Goal: Contribute content

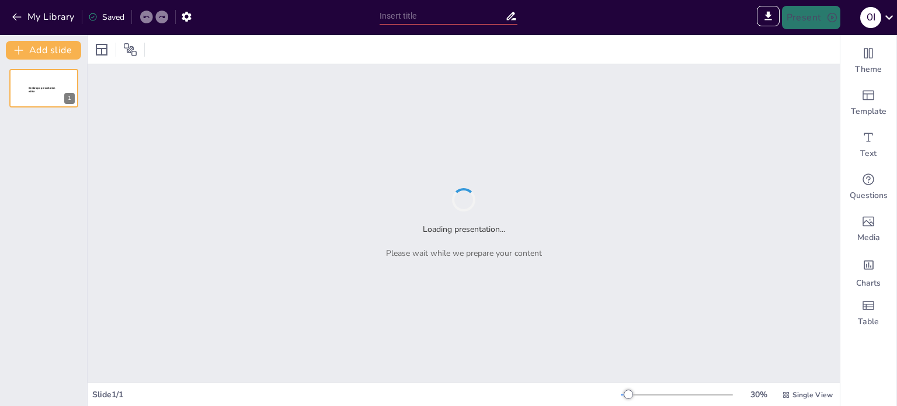
type input "Лекція 4. Теоретичні аспекти психології форс-мажору"
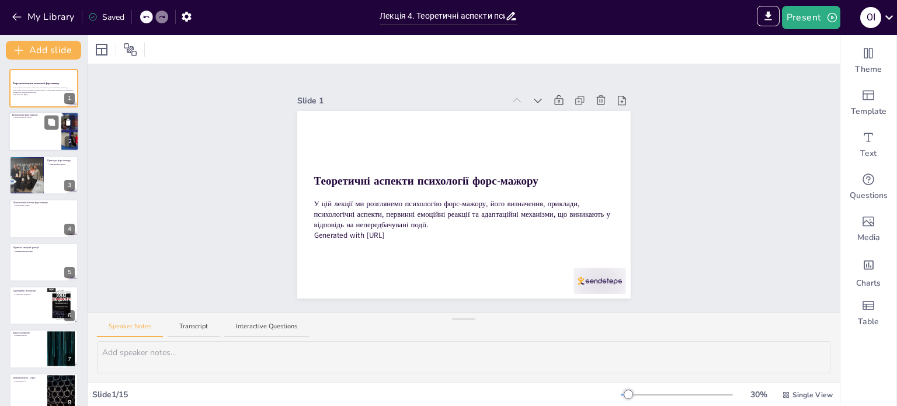
click at [16, 120] on div at bounding box center [44, 132] width 70 height 40
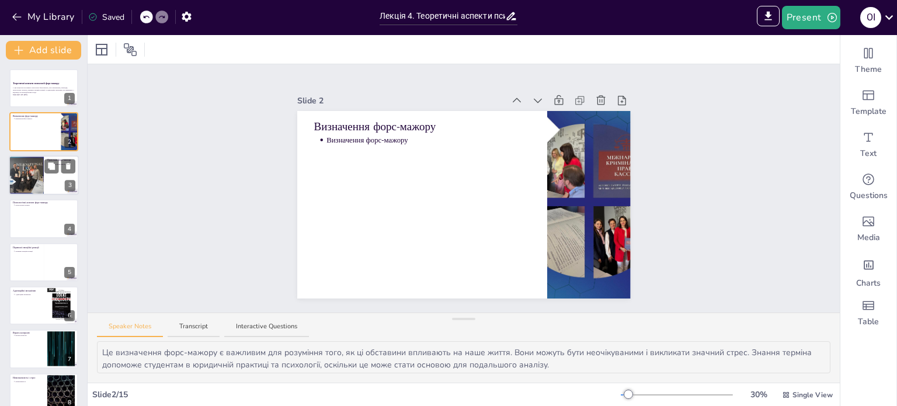
click at [36, 182] on div at bounding box center [26, 175] width 40 height 40
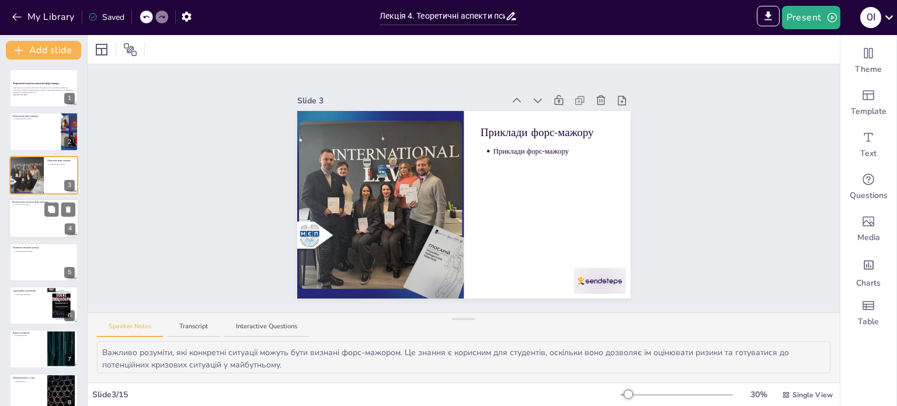
click at [32, 237] on div at bounding box center [44, 219] width 70 height 40
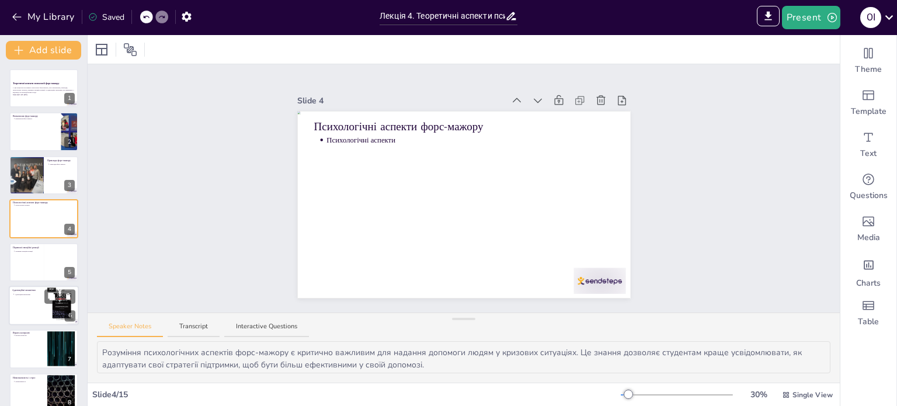
click at [32, 266] on div at bounding box center [43, 262] width 69 height 39
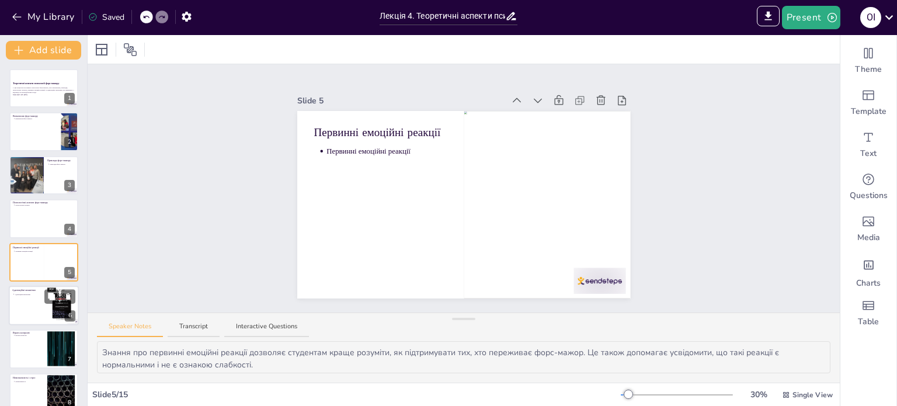
scroll to position [29, 0]
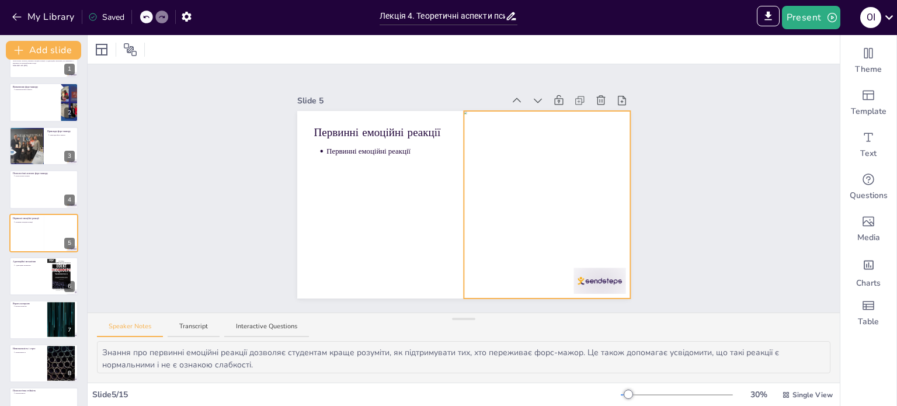
click at [540, 180] on div at bounding box center [547, 205] width 166 height 188
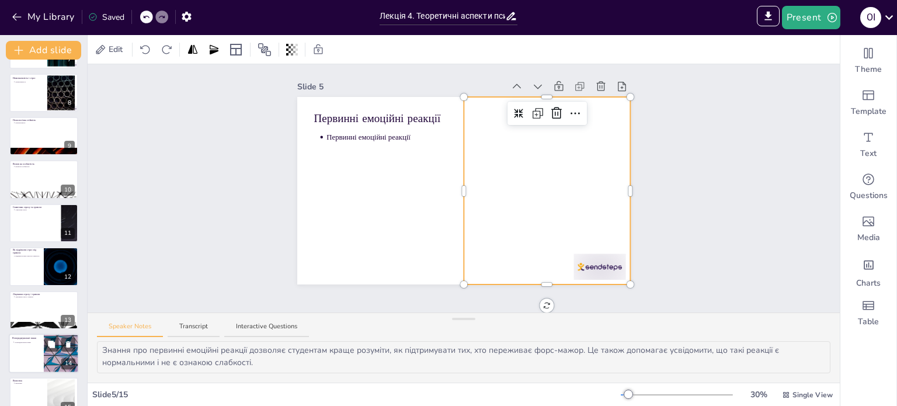
scroll to position [319, 0]
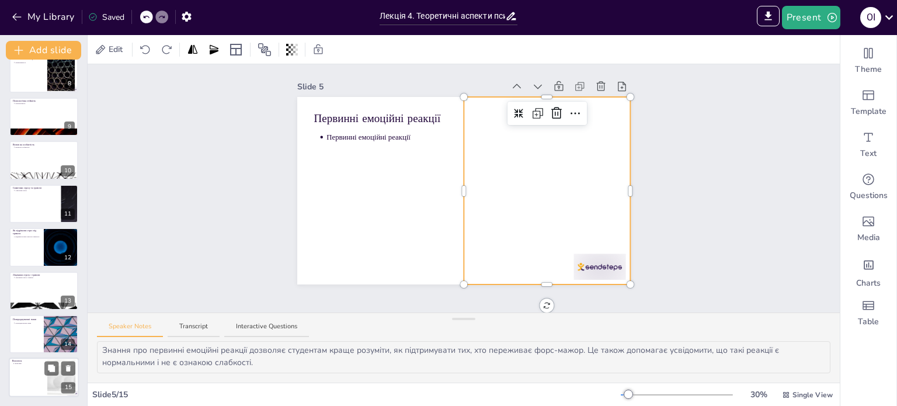
click at [29, 386] on div at bounding box center [44, 378] width 70 height 40
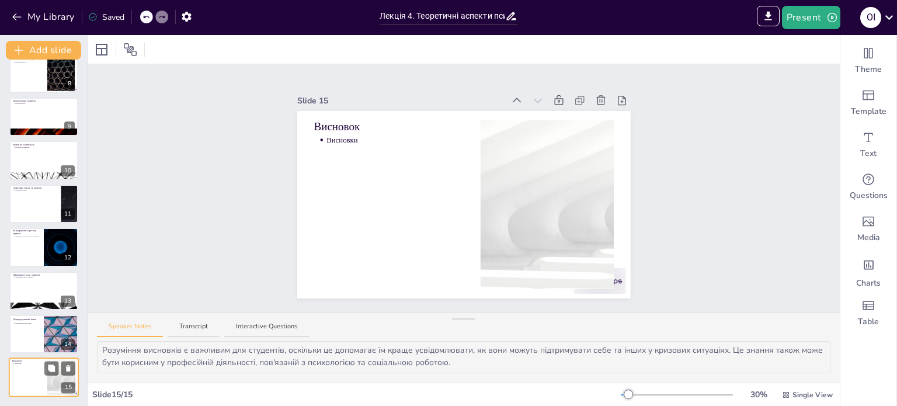
scroll to position [0, 0]
click at [26, 327] on div at bounding box center [44, 334] width 70 height 40
type textarea "Знання про попереджувальні знаки є важливим для студентів, оскільки це дозволяє…"
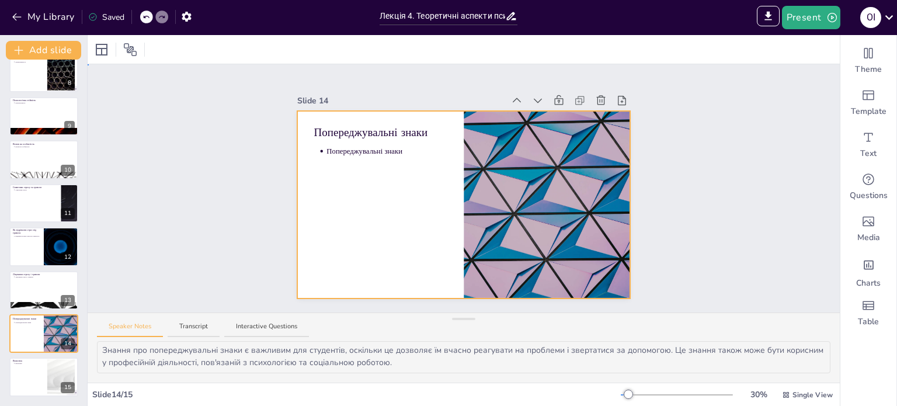
click at [362, 221] on div at bounding box center [464, 205] width 334 height 188
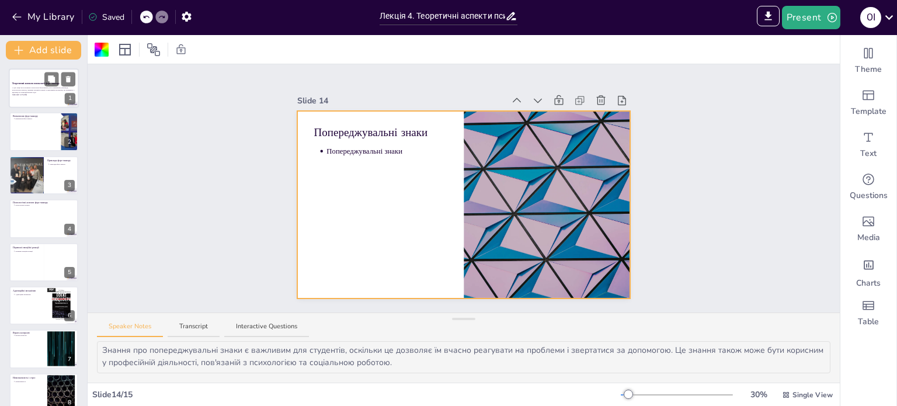
click at [25, 87] on p "У цій лекції ми розглянемо психологію форс-мажору, його визначення, приклади, п…" at bounding box center [43, 90] width 63 height 6
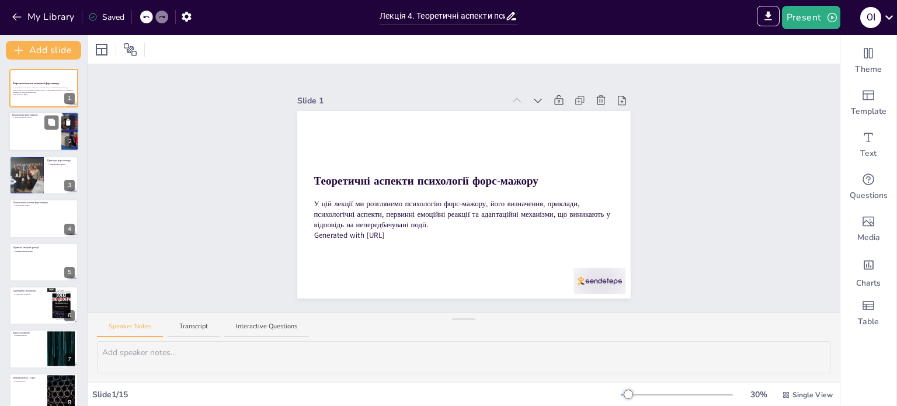
click at [23, 138] on div at bounding box center [44, 132] width 70 height 40
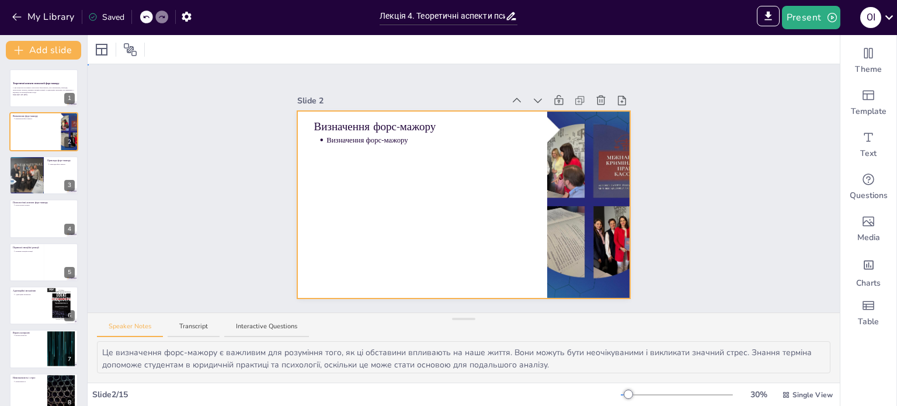
click at [473, 207] on div at bounding box center [464, 205] width 334 height 188
click at [50, 175] on div at bounding box center [44, 175] width 70 height 40
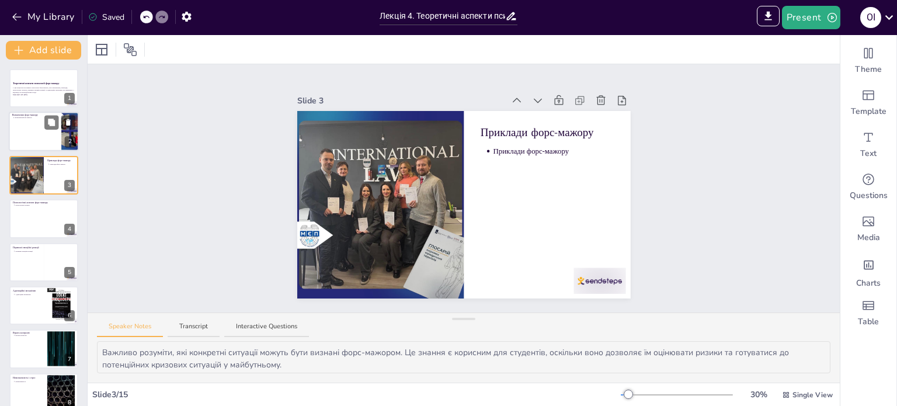
click at [37, 138] on div at bounding box center [44, 132] width 70 height 40
type textarea "Це визначення форс-мажору є важливим для розуміння того, як ці обставини вплива…"
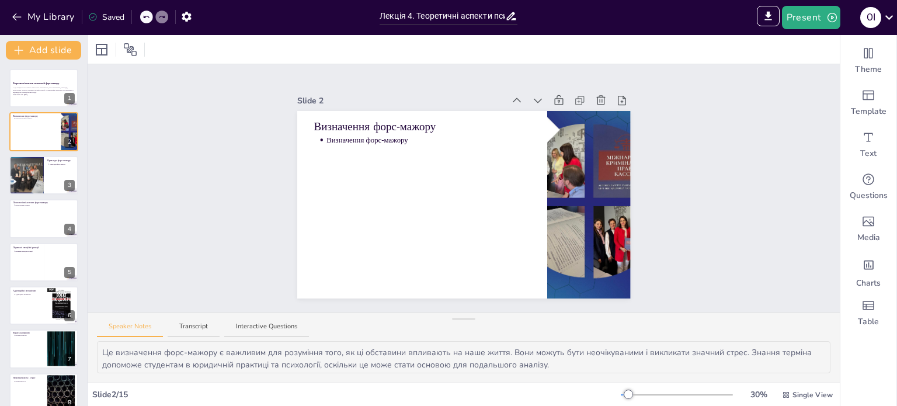
scroll to position [2, 0]
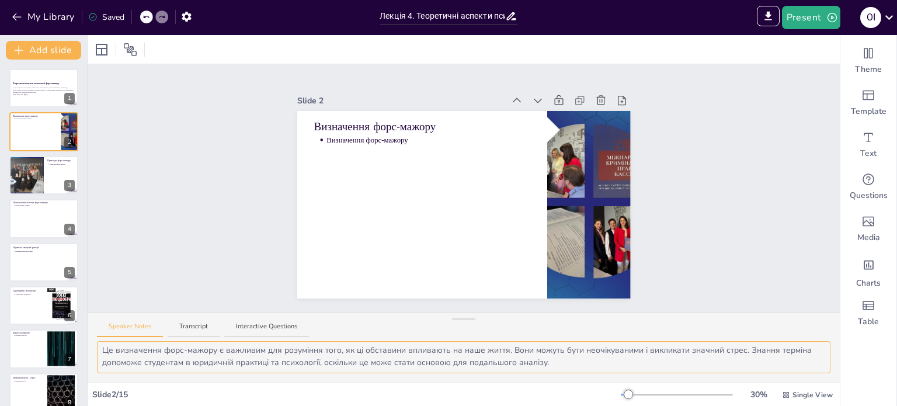
click at [493, 359] on textarea "Це визначення форс-мажору є важливим для розуміння того, як ці обставини вплива…" at bounding box center [464, 357] width 734 height 32
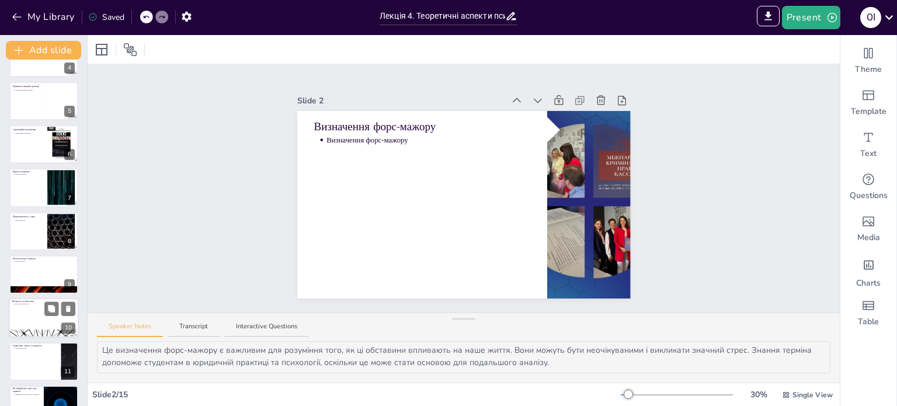
scroll to position [175, 0]
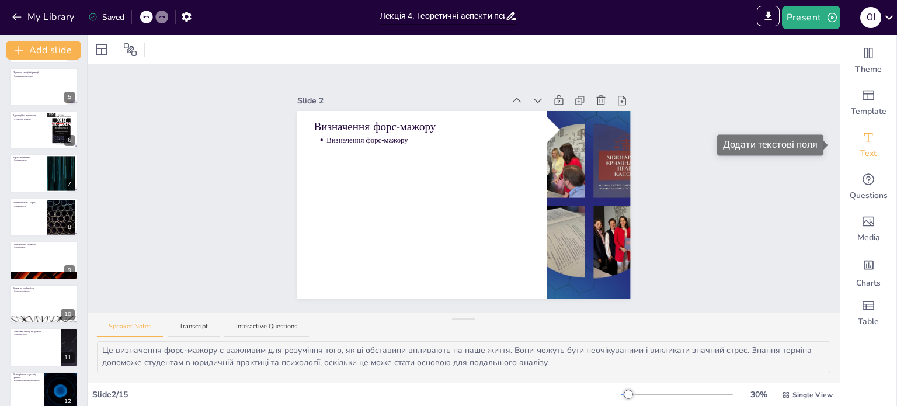
click at [862, 142] on icon "Add text boxes" at bounding box center [869, 137] width 14 height 14
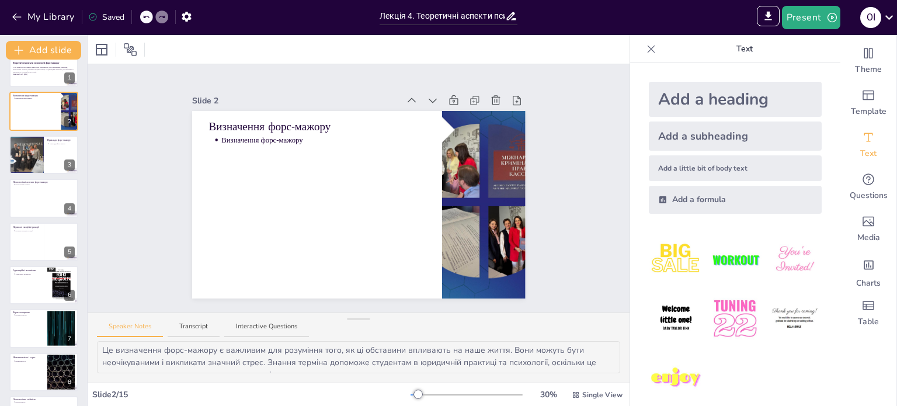
scroll to position [0, 0]
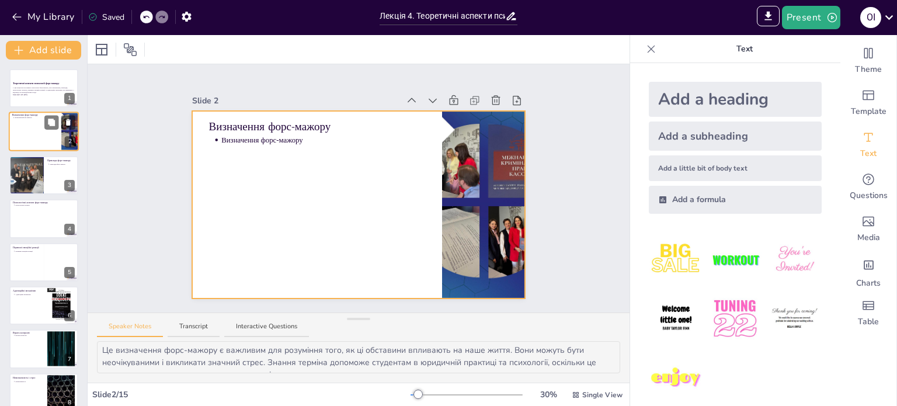
click at [34, 126] on div at bounding box center [44, 132] width 70 height 40
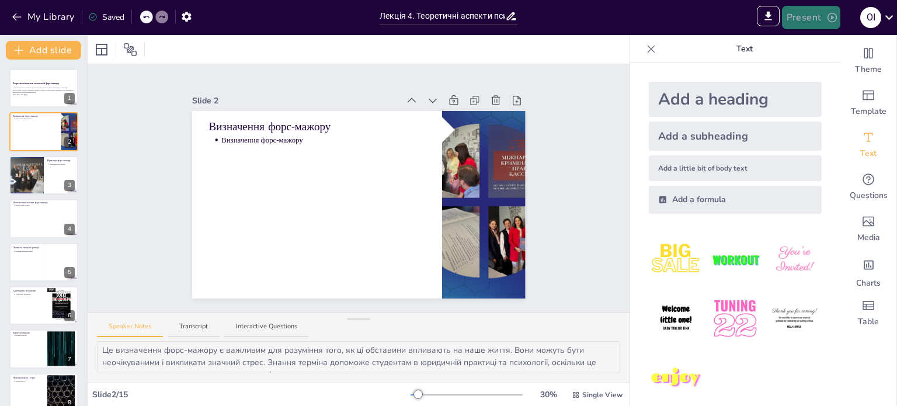
click at [816, 18] on button "Present" at bounding box center [811, 17] width 58 height 23
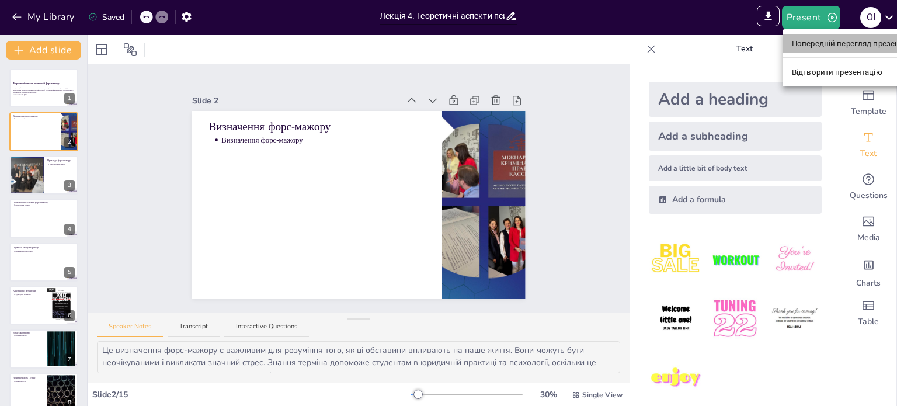
click at [829, 41] on font "Попередній перегляд презентації" at bounding box center [854, 43] width 124 height 9
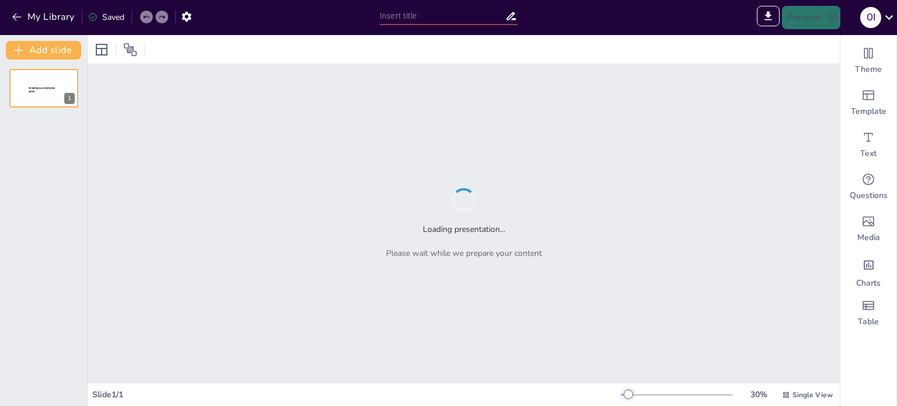
type input "Лекція 4. Теоретичні аспекти психології форс-мажору."
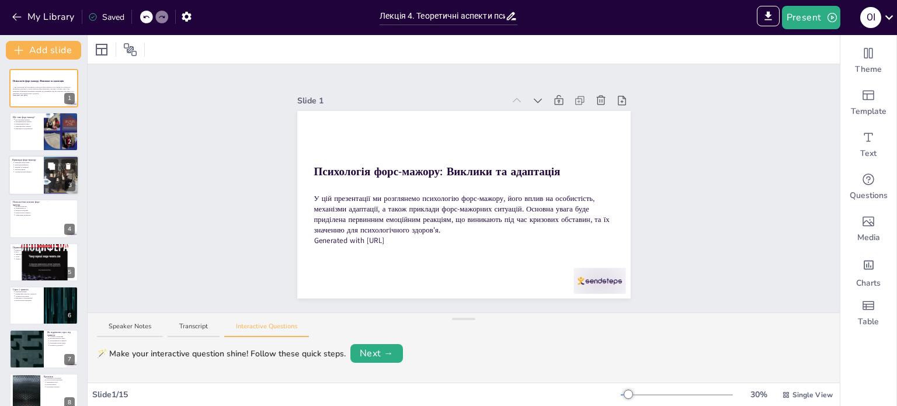
click at [17, 169] on p "Раптові пожежі" at bounding box center [28, 169] width 26 height 2
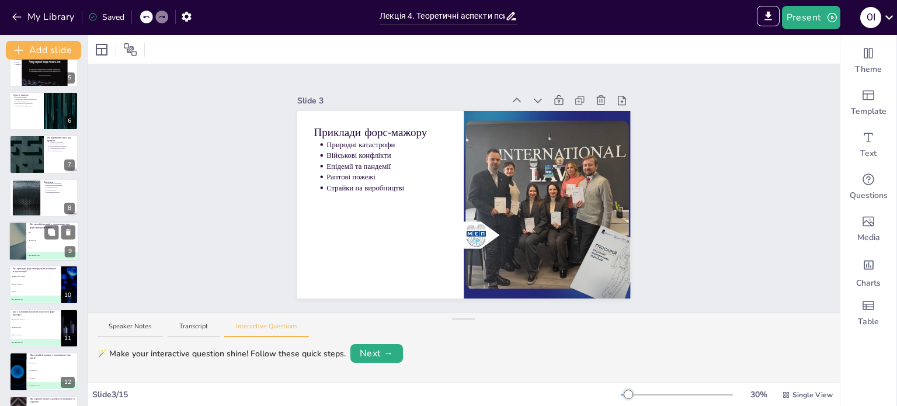
scroll to position [319, 0]
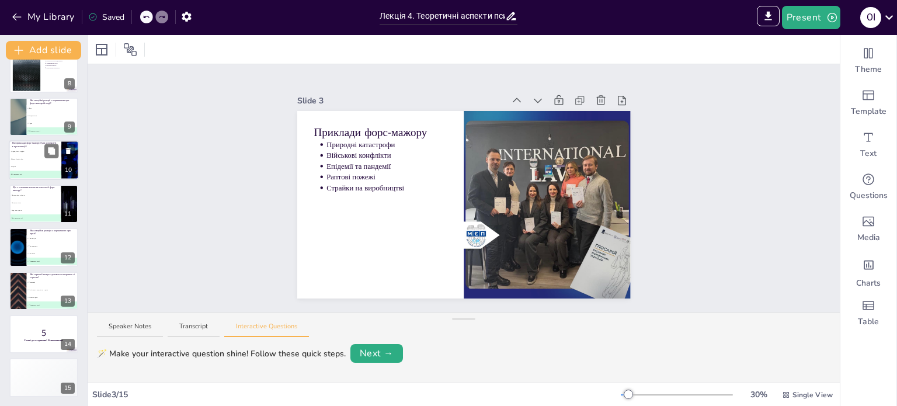
click at [9, 207] on li "C Втрата контролю" at bounding box center [35, 210] width 52 height 7
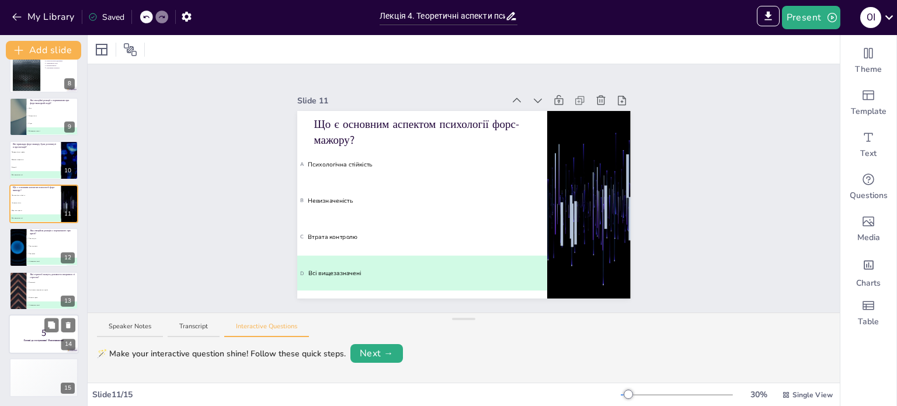
click at [36, 337] on p "5" at bounding box center [43, 333] width 63 height 13
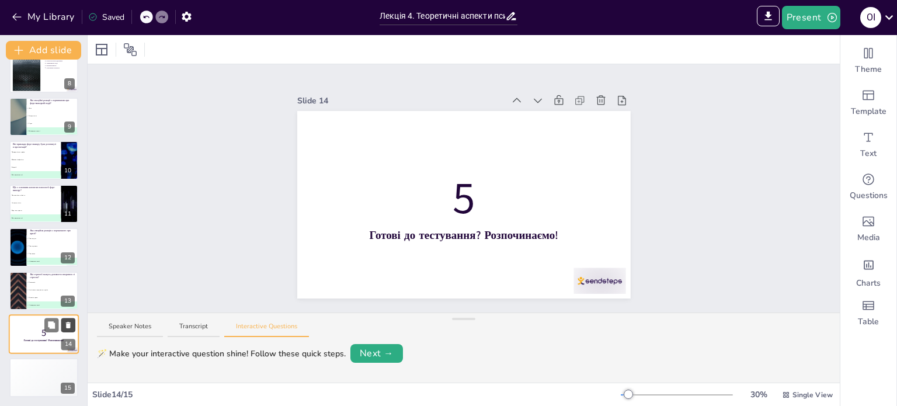
click at [70, 327] on icon at bounding box center [68, 325] width 5 height 6
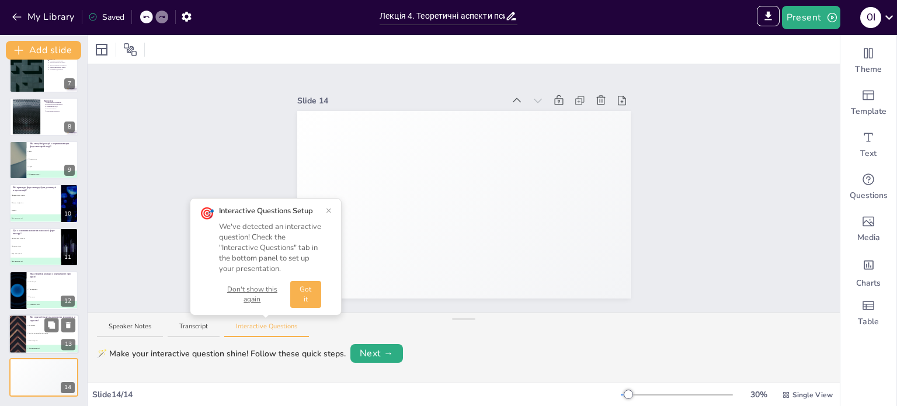
click at [44, 343] on li "C Фізичні вправи" at bounding box center [52, 341] width 53 height 8
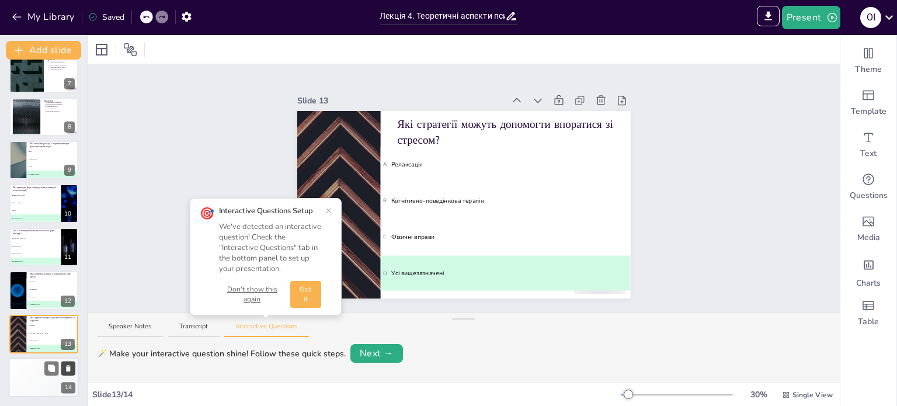
click at [63, 364] on button at bounding box center [68, 368] width 14 height 14
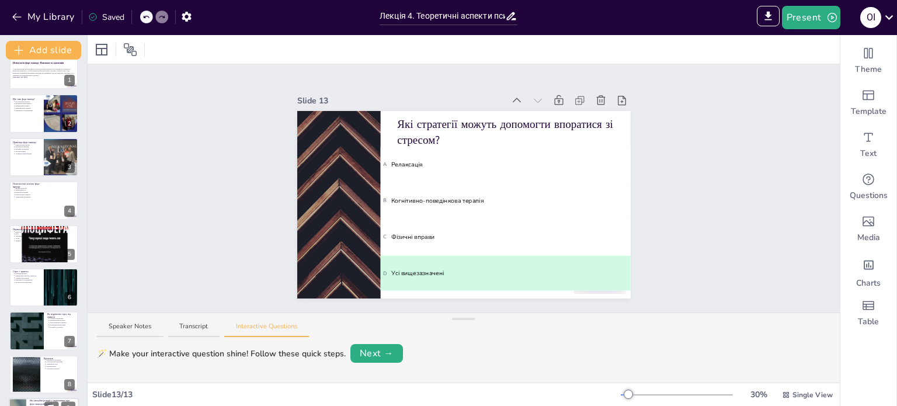
scroll to position [0, 0]
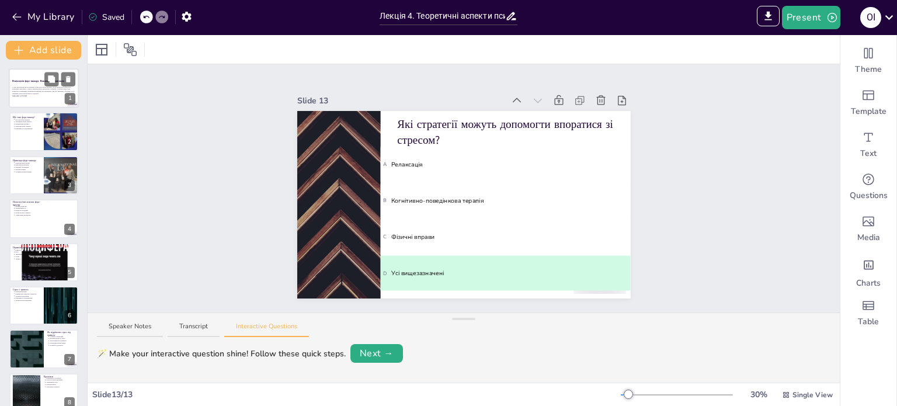
click at [42, 89] on p "У цій презентації ми розглянемо психологію форс-мажору, його вплив на особистіс…" at bounding box center [43, 90] width 63 height 9
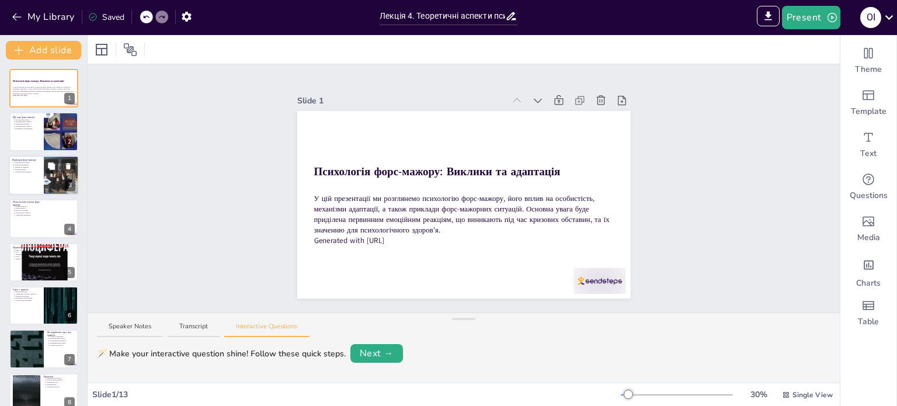
click at [20, 175] on div at bounding box center [44, 175] width 70 height 40
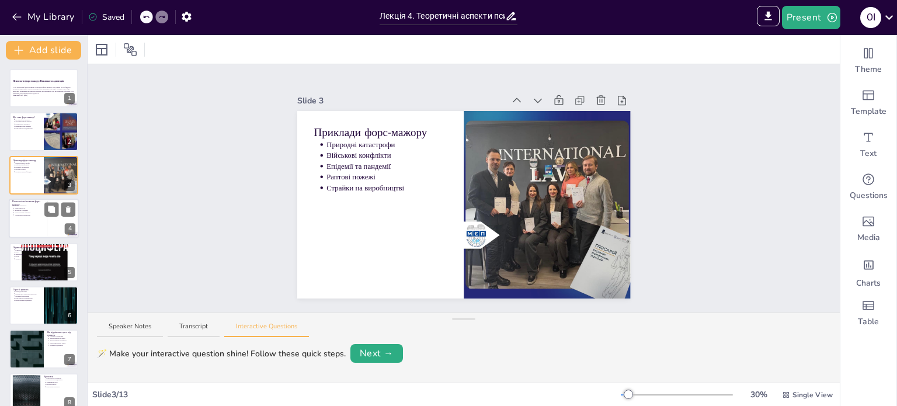
click at [19, 215] on p "Адаптаційні механізми" at bounding box center [29, 215] width 29 height 2
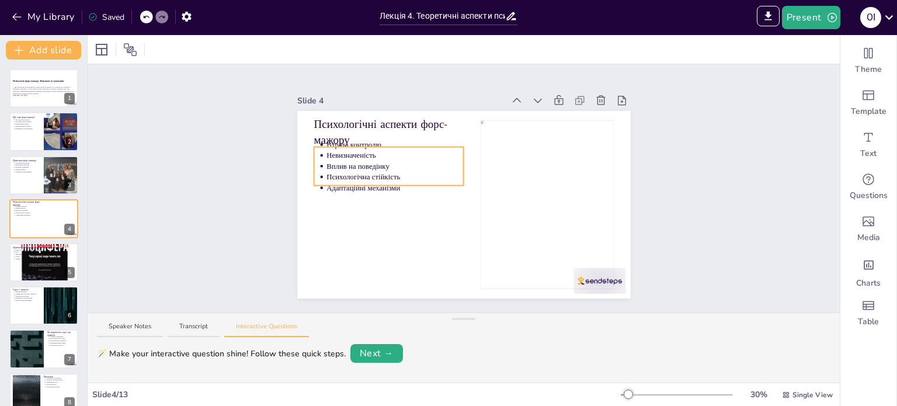
click at [327, 161] on p "Вплив на поведінку" at bounding box center [395, 166] width 137 height 11
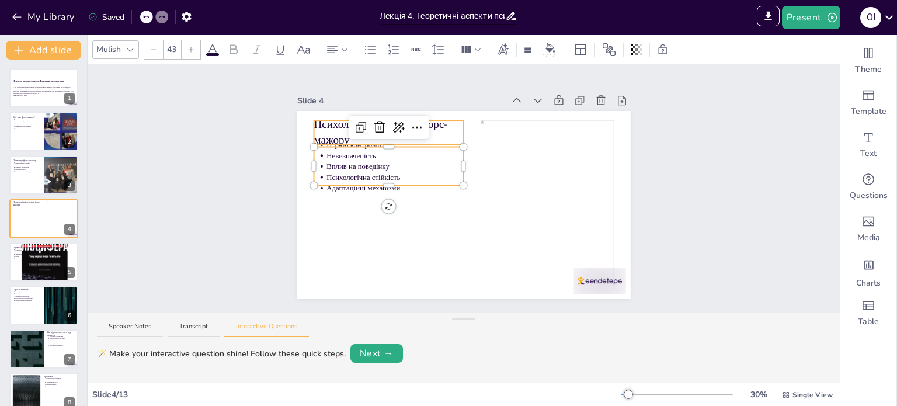
type input "64"
click at [325, 134] on p "Психологічні аспекти форс-мажору" at bounding box center [389, 132] width 150 height 31
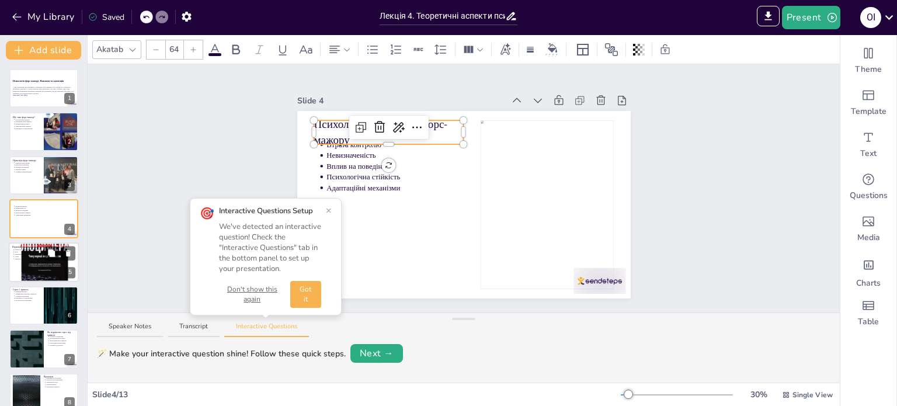
click at [23, 259] on p "Тривога" at bounding box center [45, 259] width 61 height 2
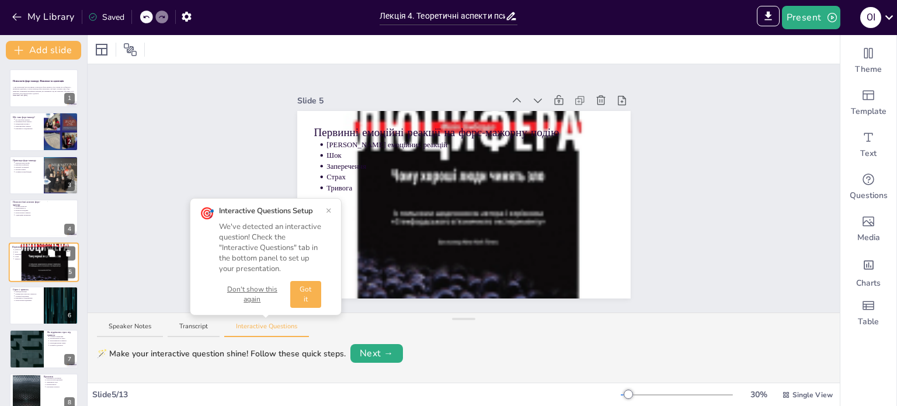
scroll to position [29, 0]
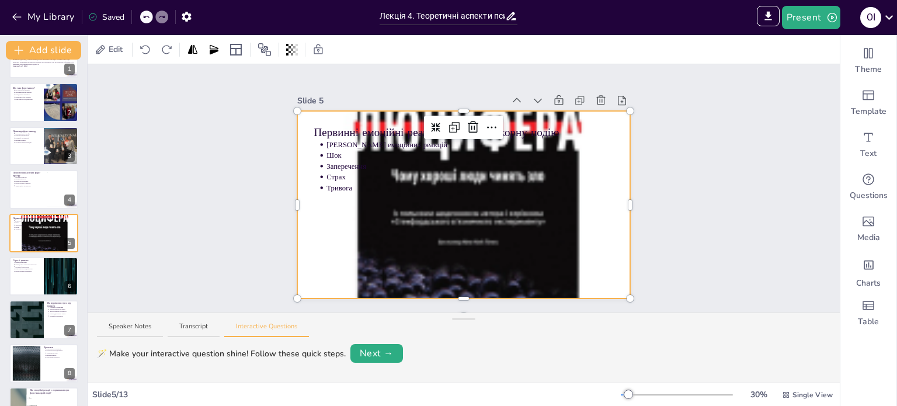
click at [519, 236] on div at bounding box center [464, 204] width 334 height 443
click at [520, 238] on div at bounding box center [464, 204] width 334 height 443
click at [510, 226] on div at bounding box center [464, 204] width 334 height 443
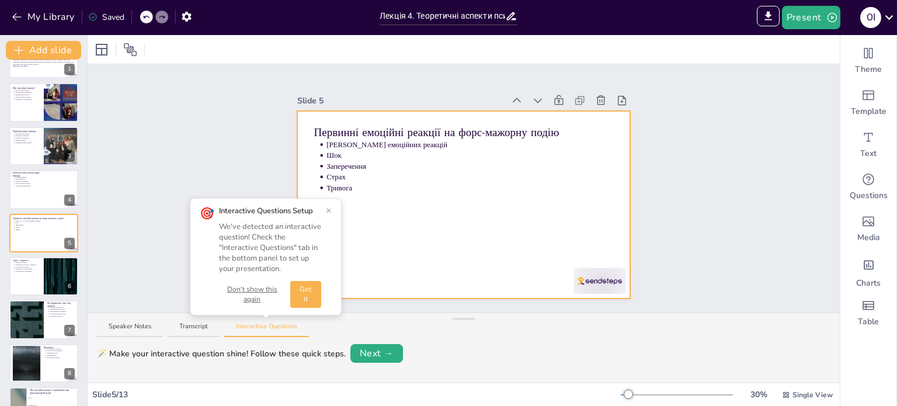
click at [446, 177] on div "Первинні емоційні реакції на форс-мажорну подію Етапи емоційних реакцій Шок Зап…" at bounding box center [464, 205] width 334 height 188
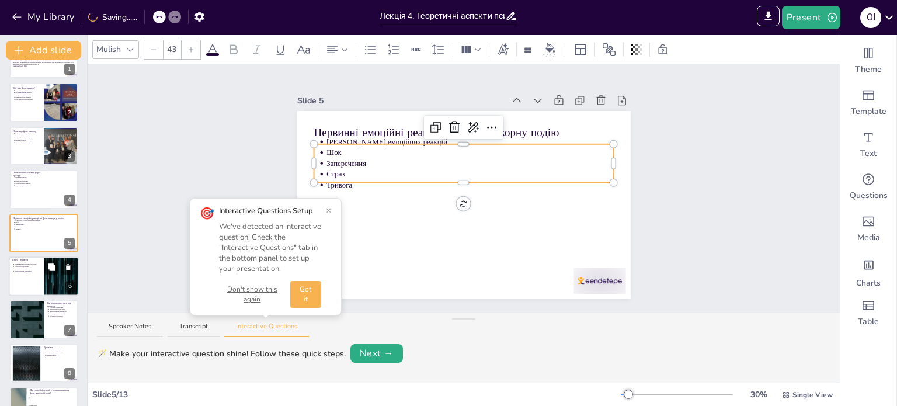
click at [14, 280] on div at bounding box center [44, 276] width 70 height 40
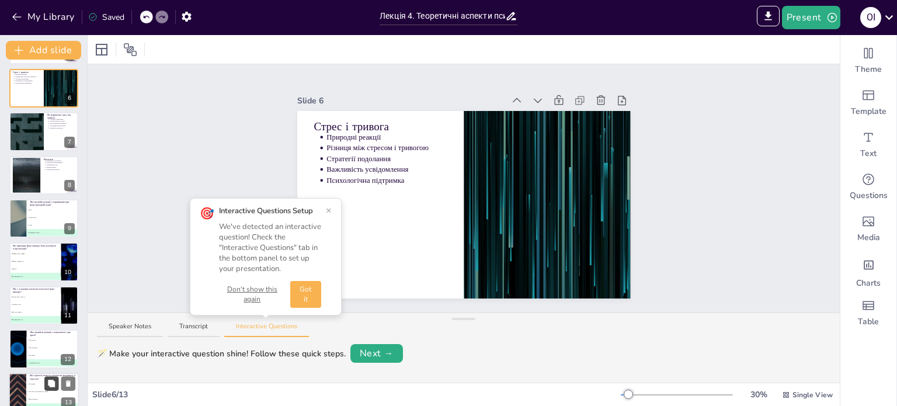
scroll to position [232, 0]
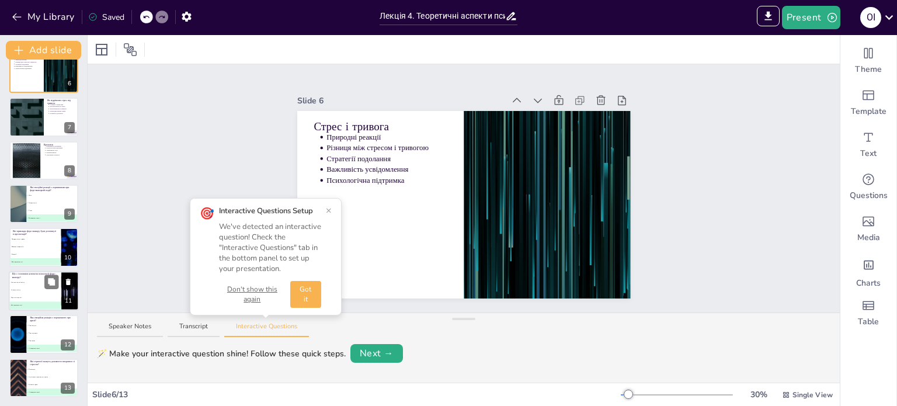
click at [27, 282] on span "A Психологічна стійкість" at bounding box center [34, 283] width 51 height 2
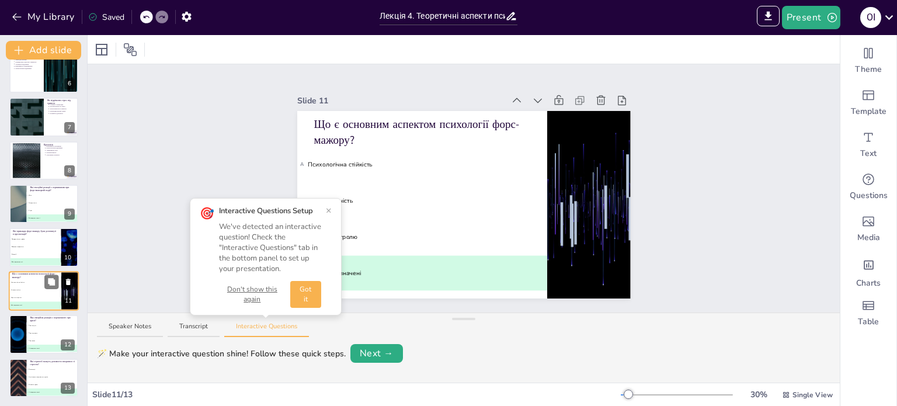
scroll to position [232, 0]
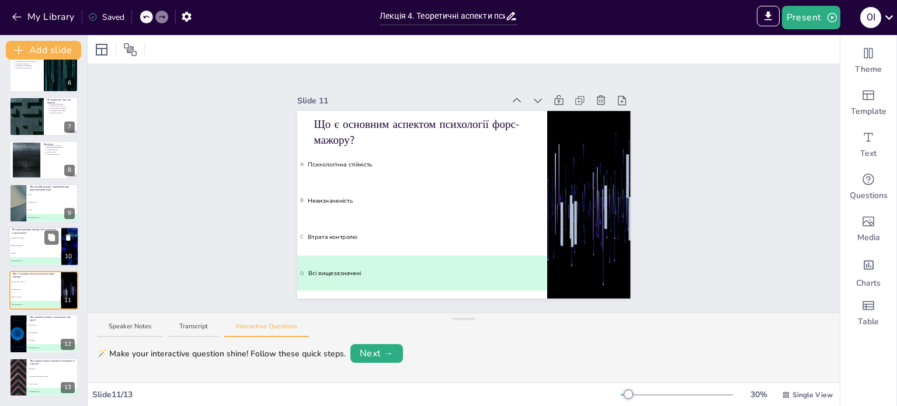
click at [23, 228] on p "Які приклади форс-мажору були розглянуті в презентації?" at bounding box center [35, 231] width 46 height 6
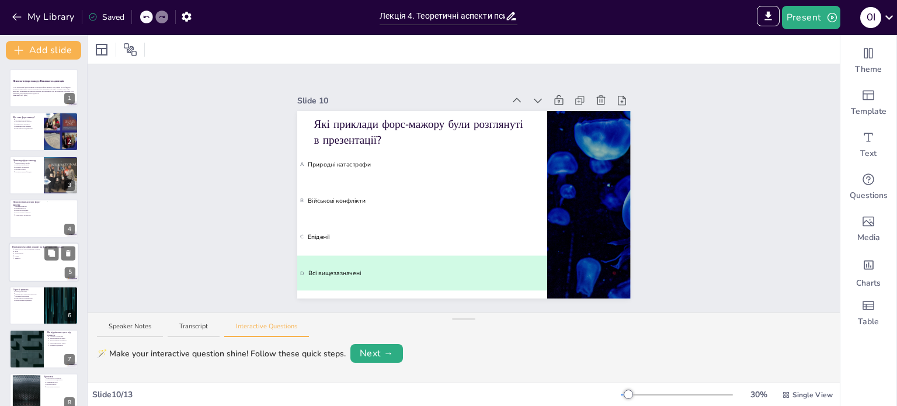
scroll to position [0, 0]
click at [53, 78] on icon at bounding box center [51, 78] width 7 height 7
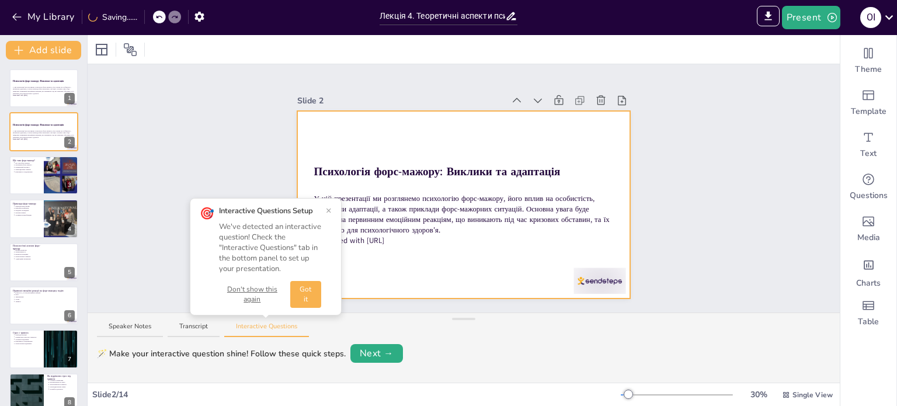
click at [495, 268] on div at bounding box center [464, 205] width 334 height 188
click at [40, 143] on div at bounding box center [44, 132] width 70 height 40
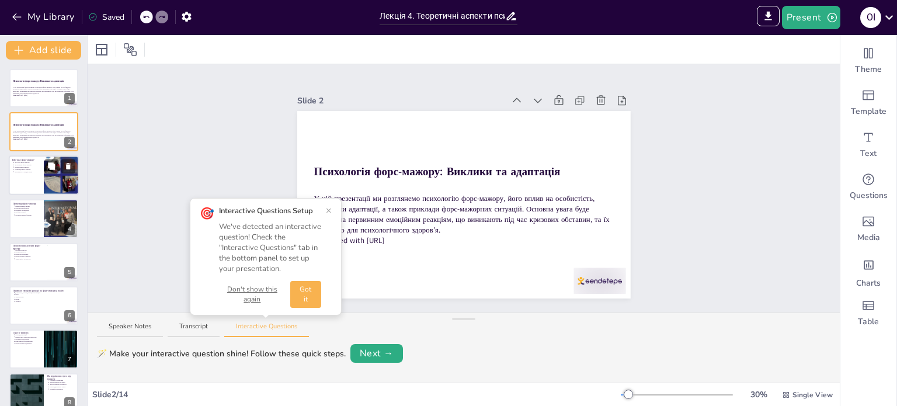
click at [21, 182] on div at bounding box center [44, 175] width 70 height 40
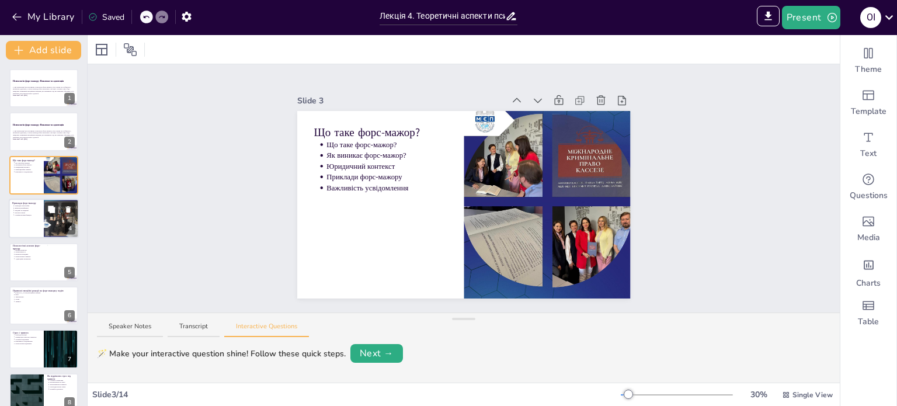
click at [20, 207] on p "Військові конфлікти" at bounding box center [28, 208] width 26 height 2
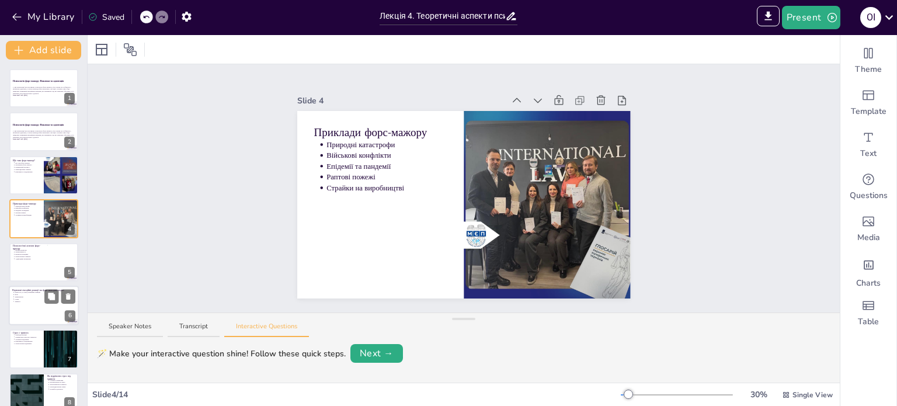
click at [17, 263] on div at bounding box center [43, 262] width 69 height 39
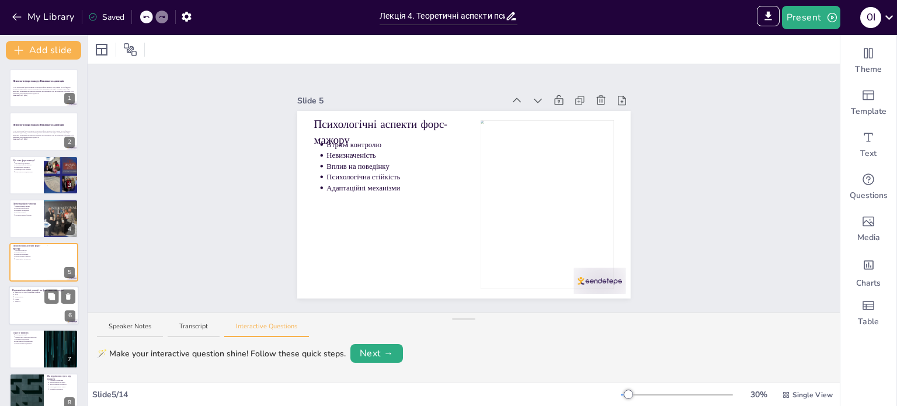
scroll to position [29, 0]
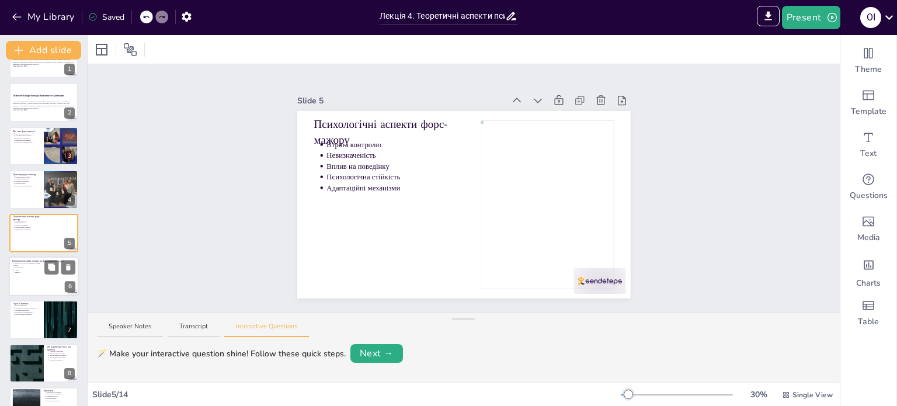
click at [25, 280] on div at bounding box center [44, 276] width 70 height 40
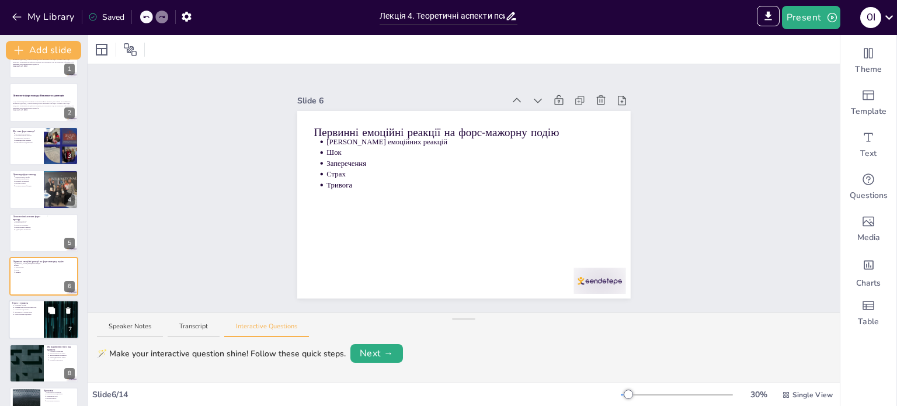
scroll to position [72, 0]
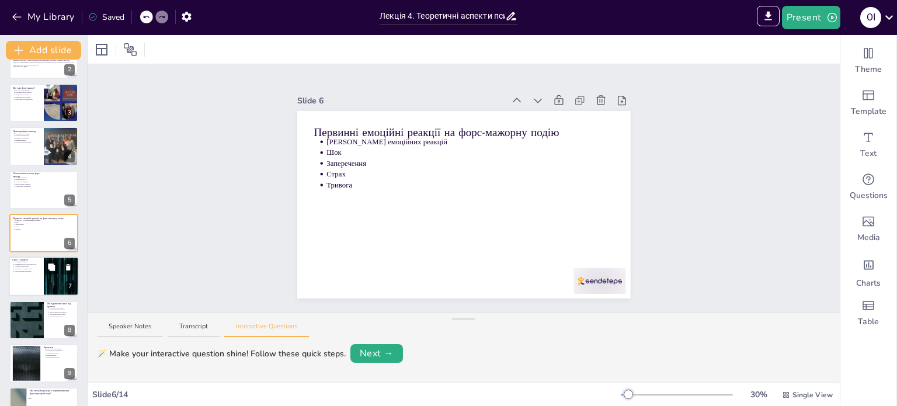
click at [14, 282] on div at bounding box center [44, 277] width 70 height 40
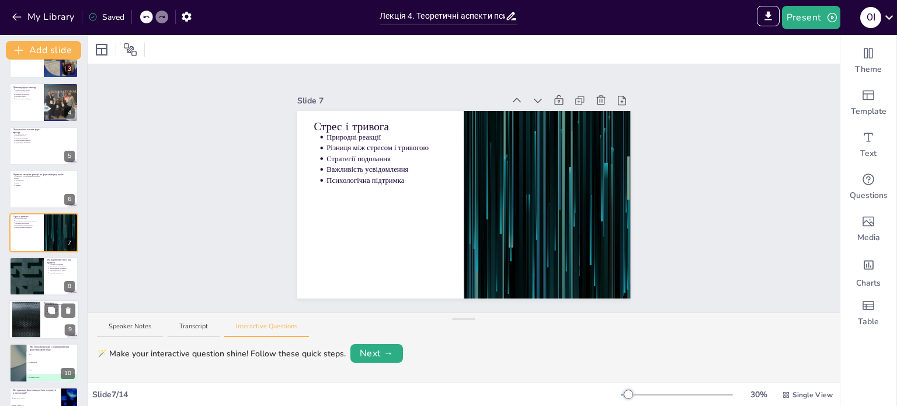
click at [40, 322] on div at bounding box center [26, 320] width 63 height 36
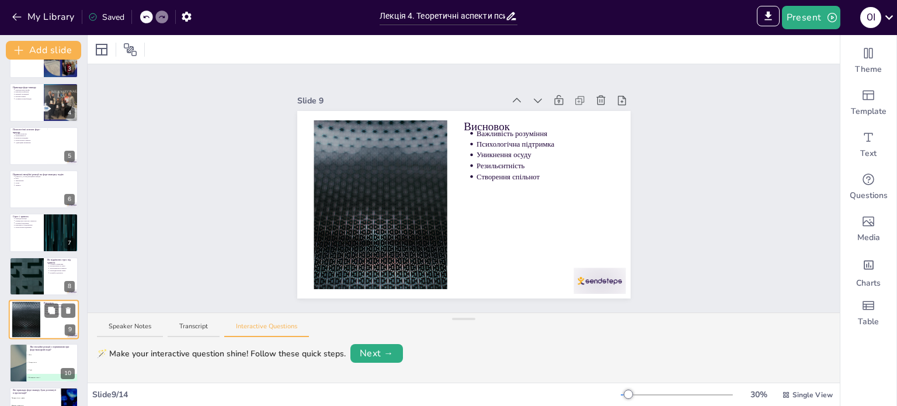
scroll to position [203, 0]
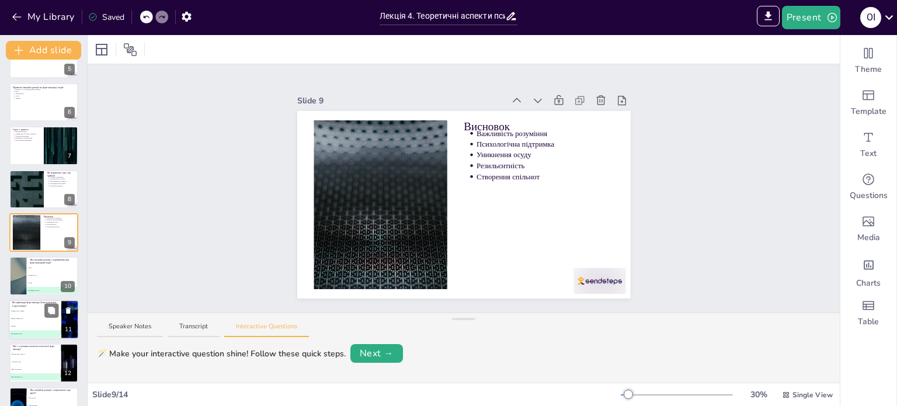
click at [26, 322] on li "C Епідемії" at bounding box center [35, 326] width 53 height 8
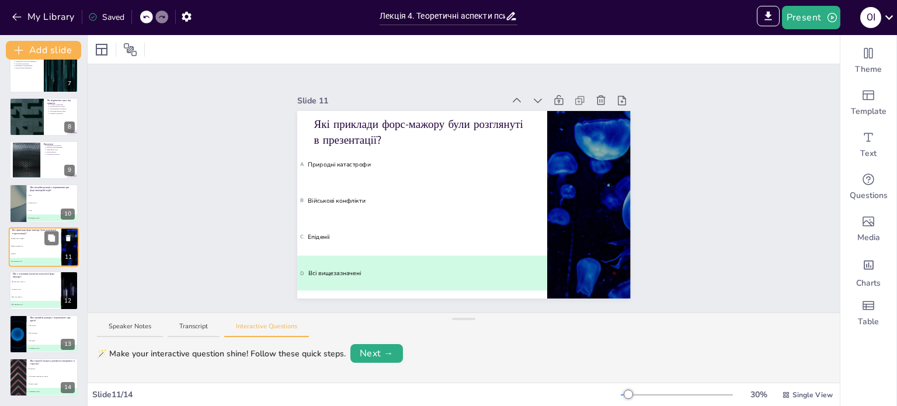
click at [68, 235] on icon at bounding box center [68, 238] width 5 height 6
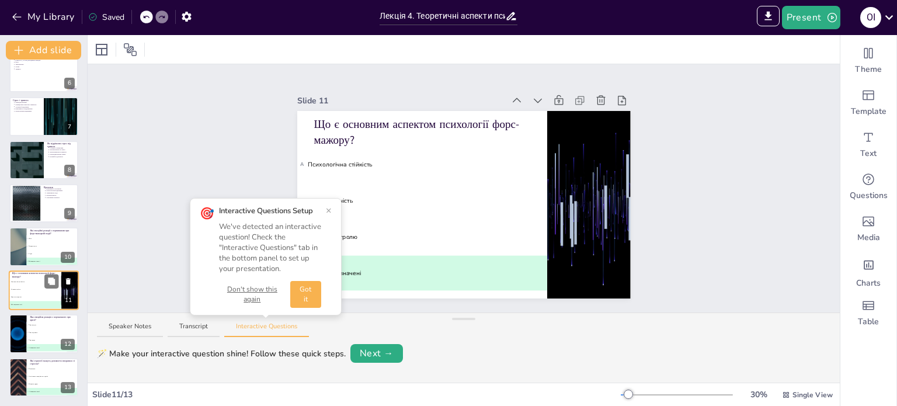
click at [68, 235] on icon at bounding box center [67, 238] width 5 height 6
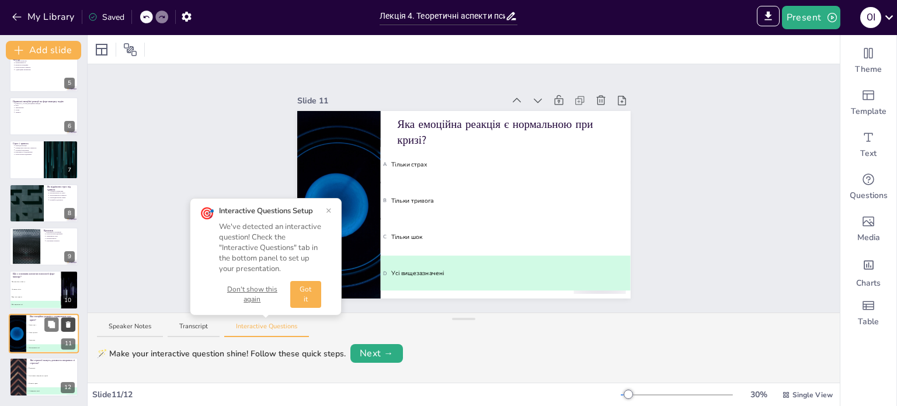
scroll to position [189, 0]
click at [68, 235] on icon at bounding box center [67, 238] width 5 height 6
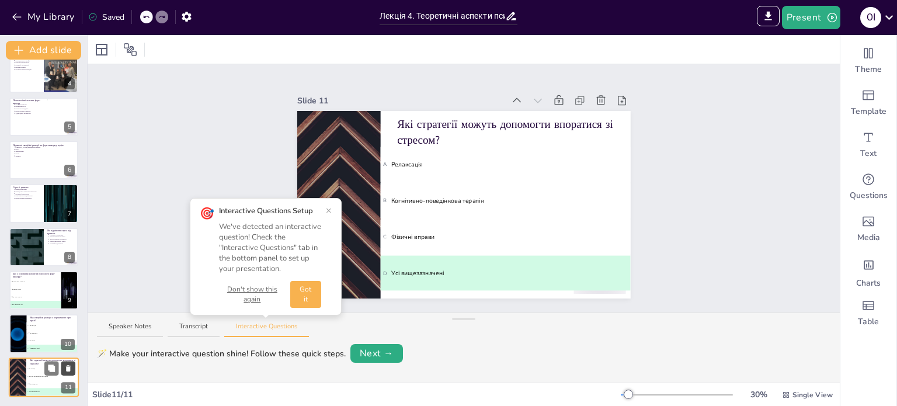
scroll to position [145, 0]
click at [42, 249] on div at bounding box center [26, 247] width 70 height 40
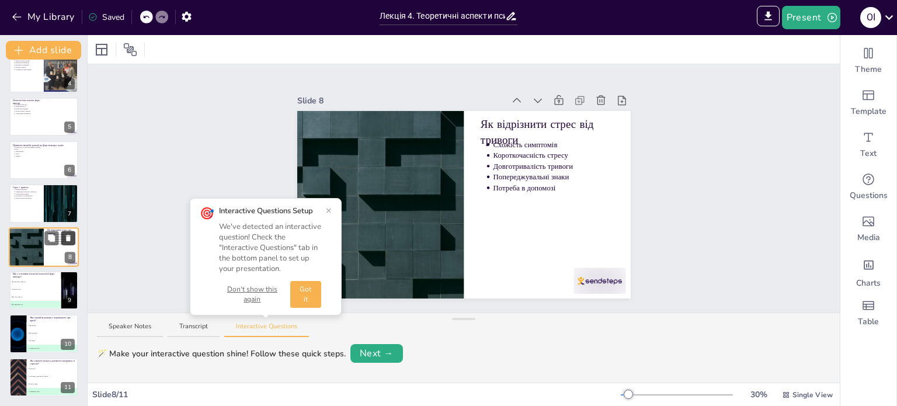
click at [68, 235] on icon at bounding box center [68, 238] width 5 height 6
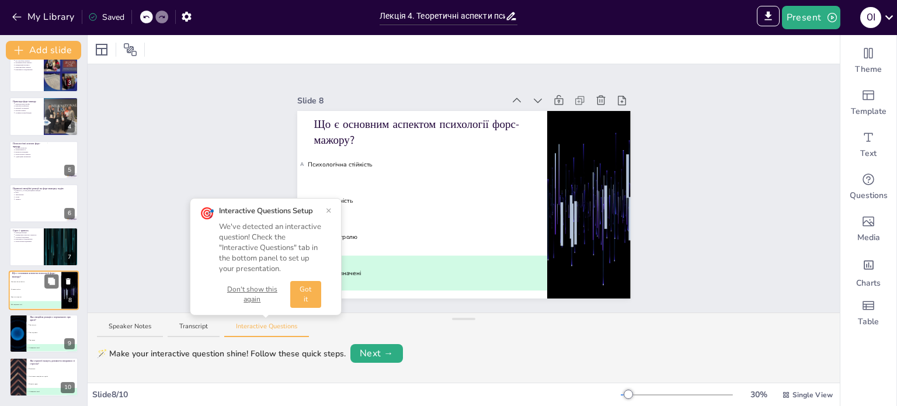
scroll to position [102, 0]
click at [55, 254] on div at bounding box center [61, 247] width 70 height 40
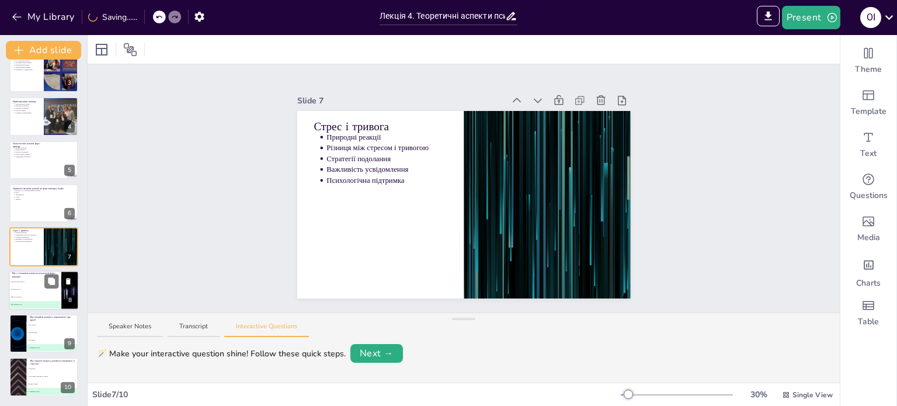
click at [53, 294] on li "C Втрата контролю" at bounding box center [35, 297] width 53 height 8
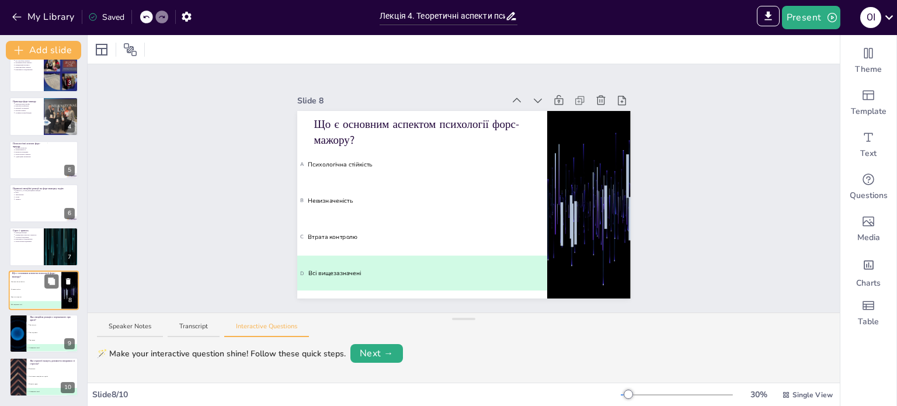
click at [69, 281] on icon at bounding box center [68, 281] width 5 height 6
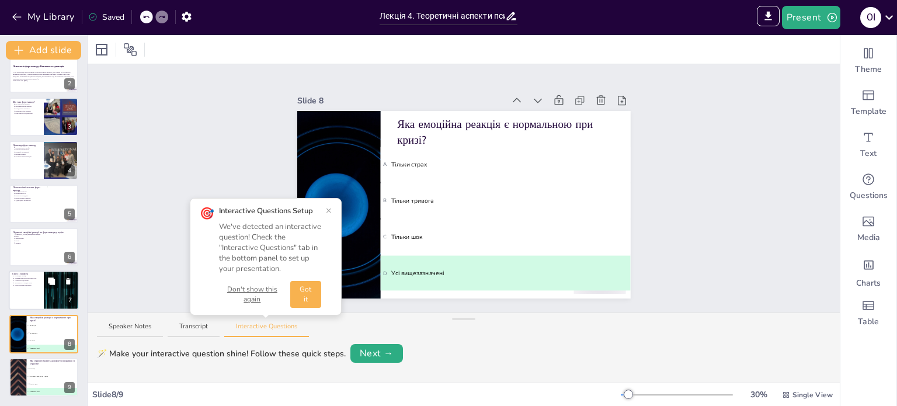
scroll to position [58, 0]
click at [47, 295] on div at bounding box center [61, 291] width 70 height 40
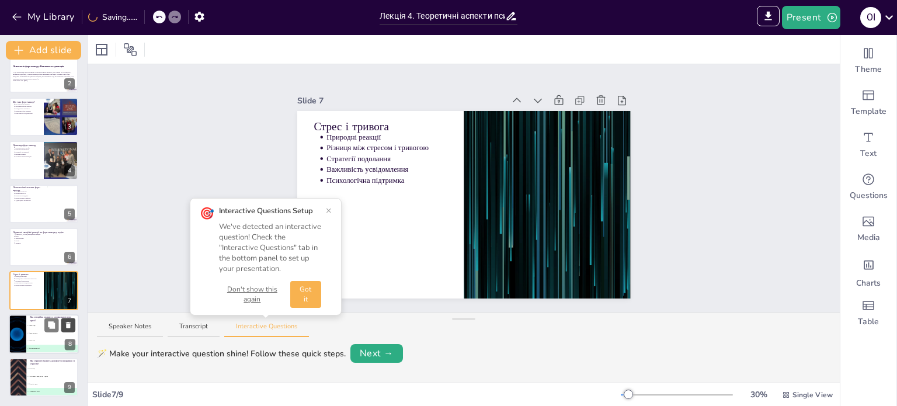
click at [67, 325] on icon at bounding box center [68, 325] width 8 height 8
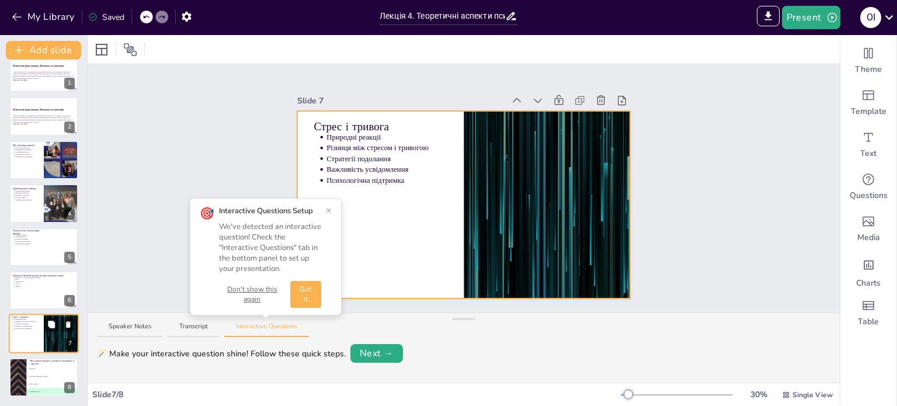
click at [41, 340] on div at bounding box center [44, 334] width 70 height 40
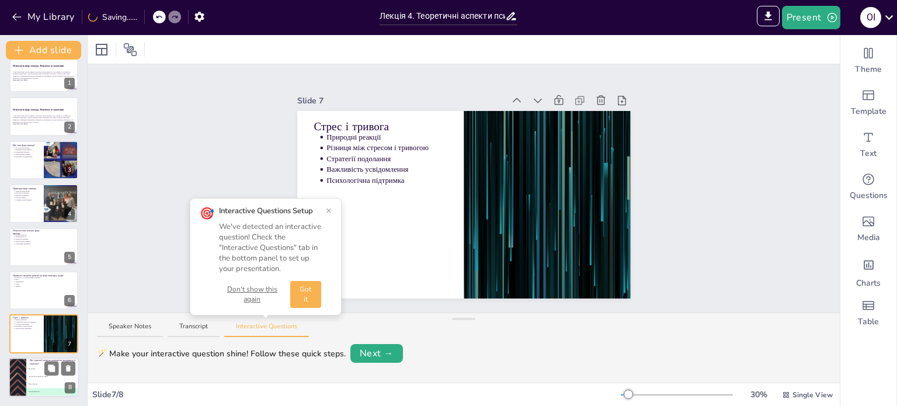
click at [44, 386] on li "C Фізичні вправи" at bounding box center [52, 384] width 53 height 8
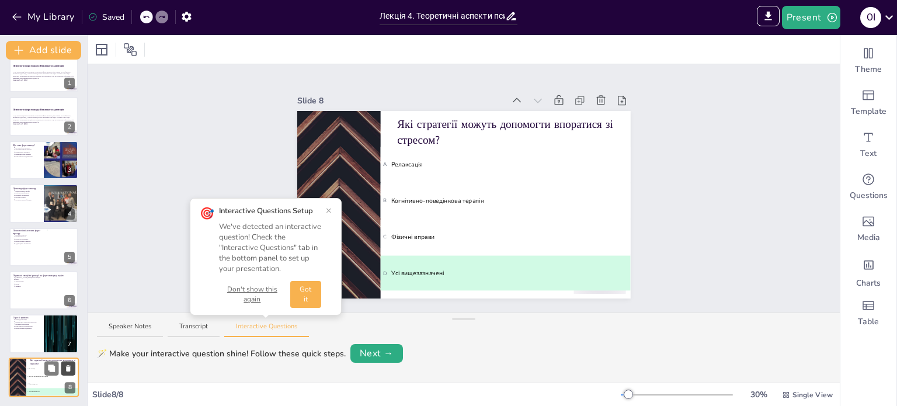
click at [70, 373] on button at bounding box center [68, 368] width 14 height 14
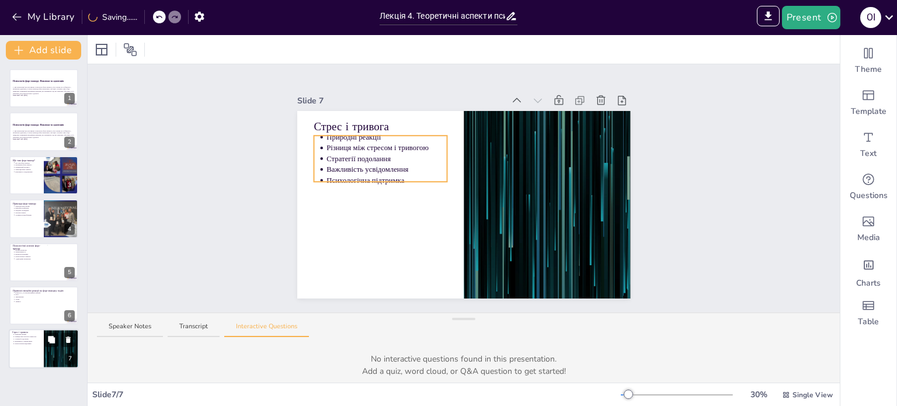
click at [28, 344] on p "Психологічна підтримка" at bounding box center [28, 344] width 26 height 2
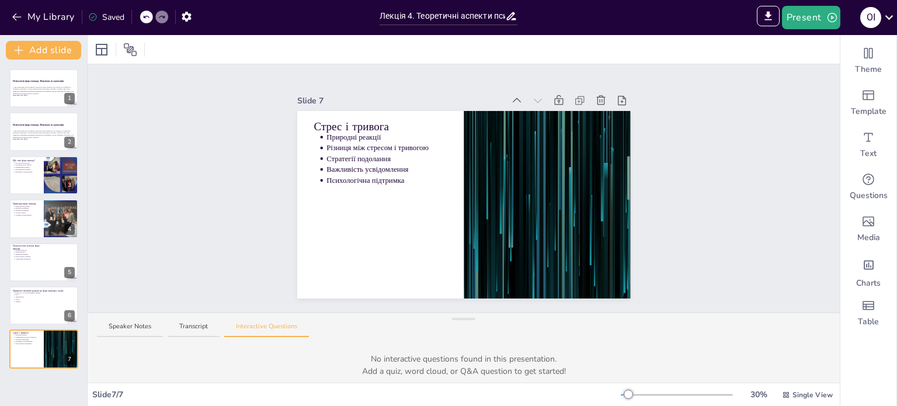
drag, startPoint x: 803, startPoint y: 19, endPoint x: 753, endPoint y: 45, distance: 56.7
click at [772, 97] on div "My Library Saved Лекція 4. Теоретичні аспекти психології форс-мажору. IMPORT EX…" at bounding box center [448, 203] width 897 height 406
click at [766, 12] on icon "Export to PowerPoint" at bounding box center [768, 16] width 12 height 12
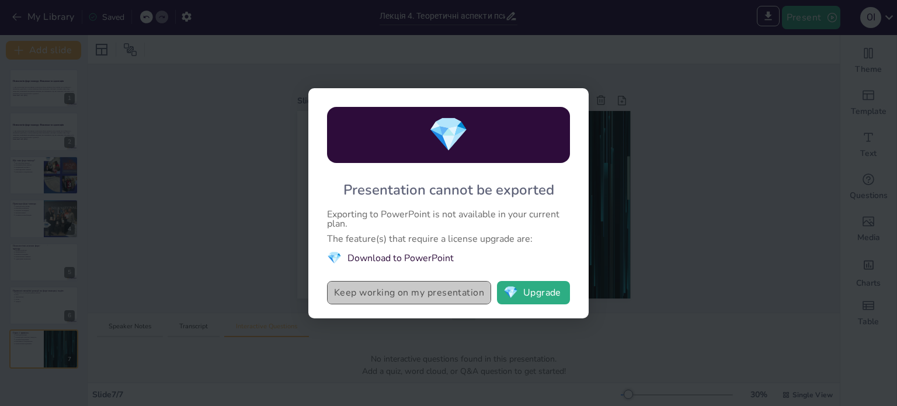
click at [377, 296] on button "Keep working on my presentation" at bounding box center [409, 292] width 164 height 23
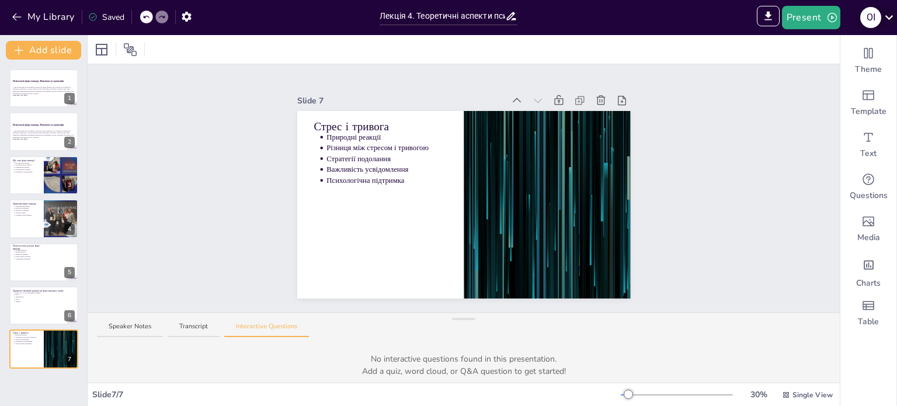
click at [890, 22] on icon at bounding box center [889, 17] width 16 height 16
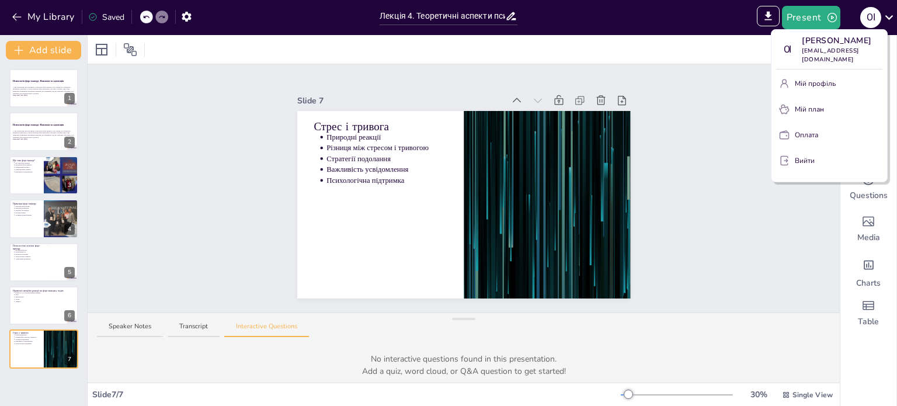
click at [771, 15] on div at bounding box center [448, 203] width 897 height 406
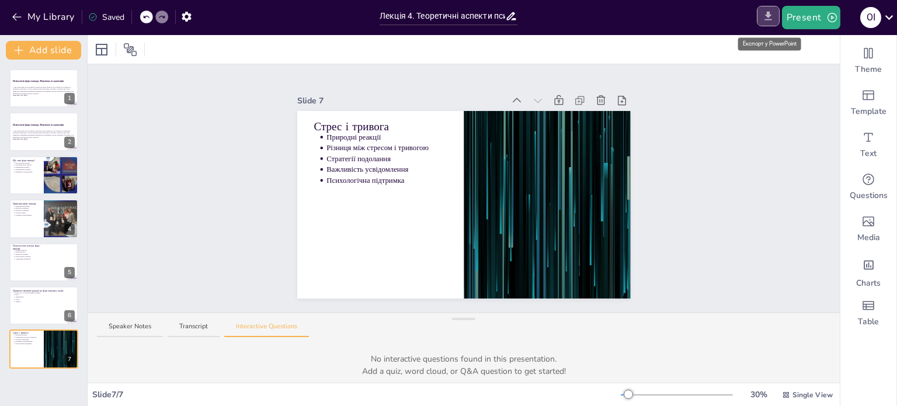
click at [768, 16] on icon "Export to PowerPoint" at bounding box center [768, 16] width 7 height 9
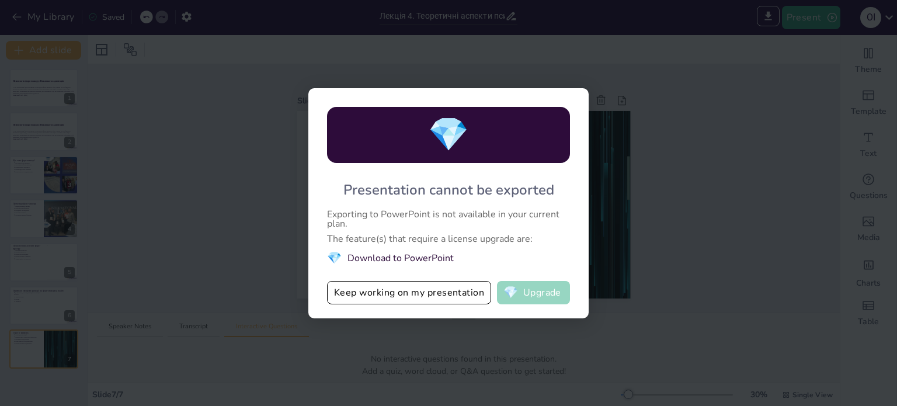
click at [554, 291] on button "💎 Upgrade" at bounding box center [533, 292] width 73 height 23
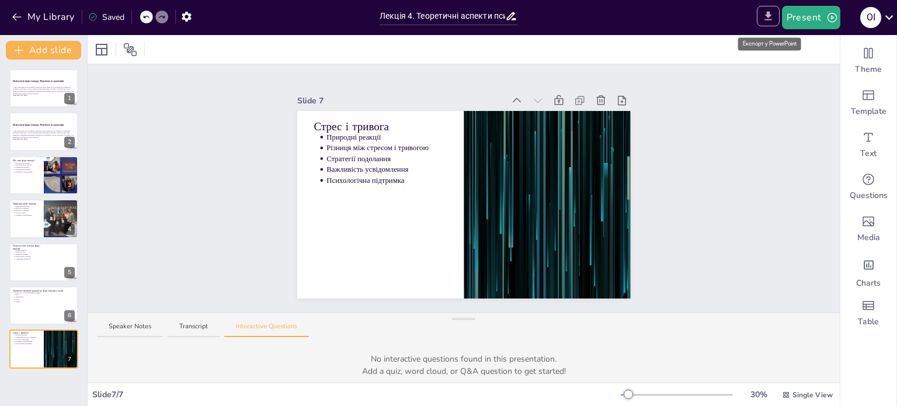
click at [771, 22] on icon "Export to PowerPoint" at bounding box center [768, 16] width 12 height 12
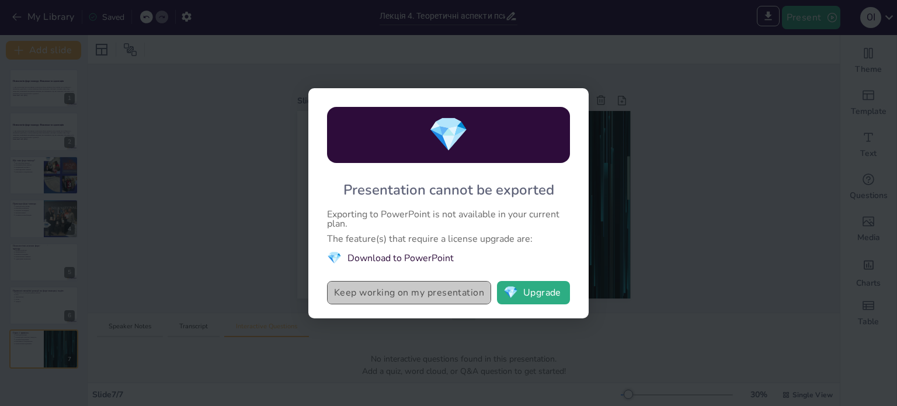
click at [411, 281] on button "Keep working on my presentation" at bounding box center [409, 292] width 164 height 23
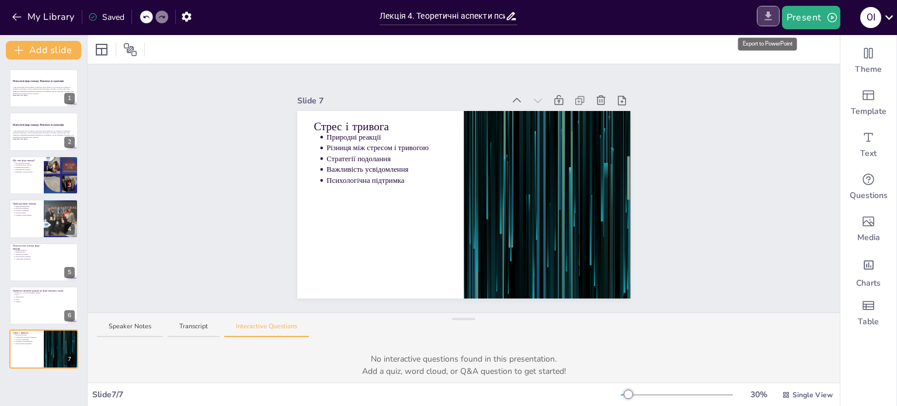
click at [776, 20] on button "Export to PowerPoint" at bounding box center [768, 16] width 23 height 20
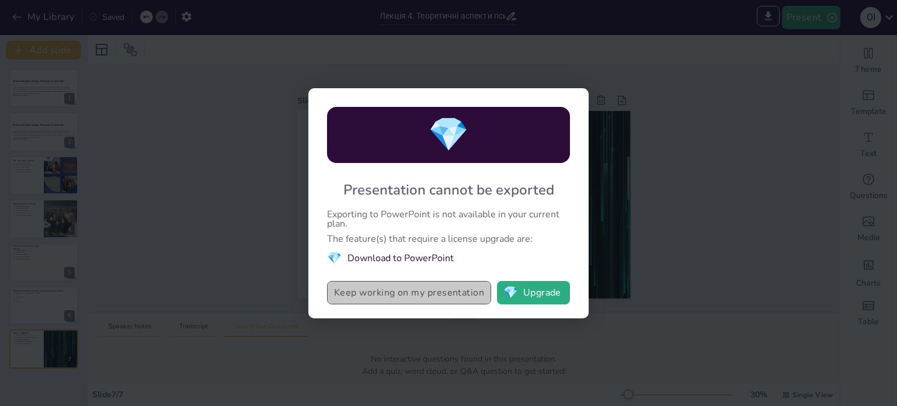
click at [349, 292] on button "Keep working on my presentation" at bounding box center [409, 292] width 164 height 23
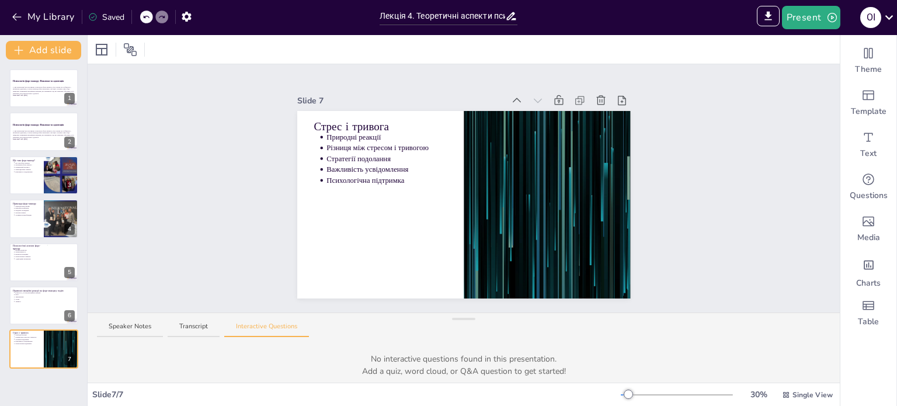
click at [96, 18] on icon at bounding box center [92, 16] width 9 height 9
click at [189, 15] on icon "button" at bounding box center [186, 17] width 9 height 10
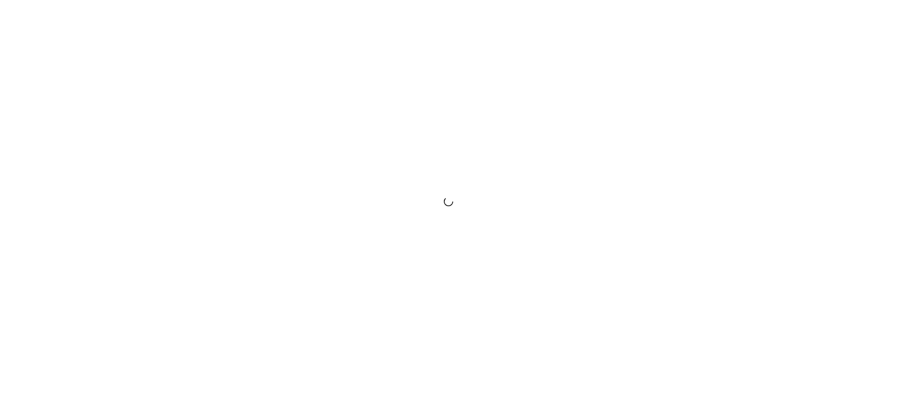
click at [848, 227] on div at bounding box center [448, 203] width 897 height 406
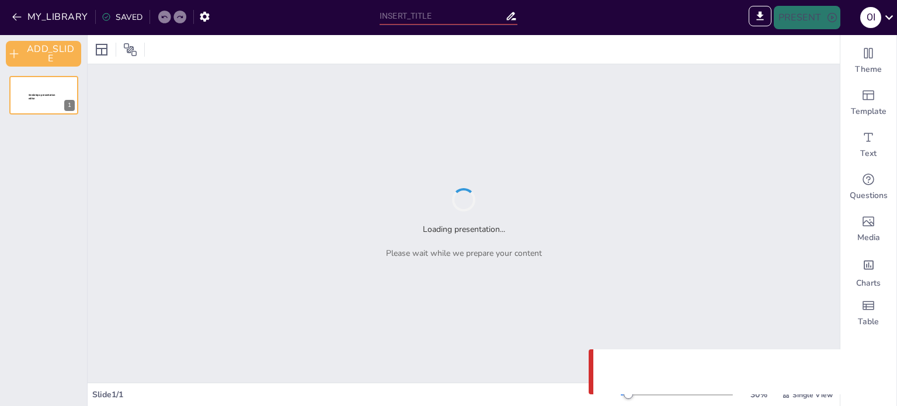
type input "Лекція 4. Теоретичні аспекти психології форс-мажору."
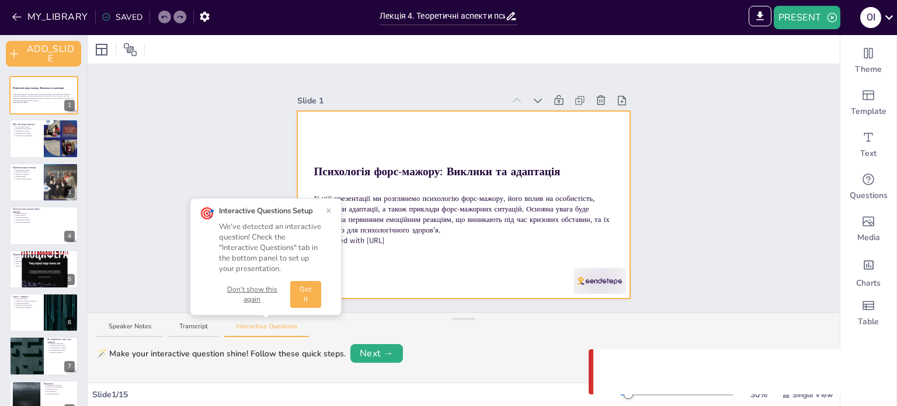
click at [497, 135] on div at bounding box center [464, 205] width 334 height 188
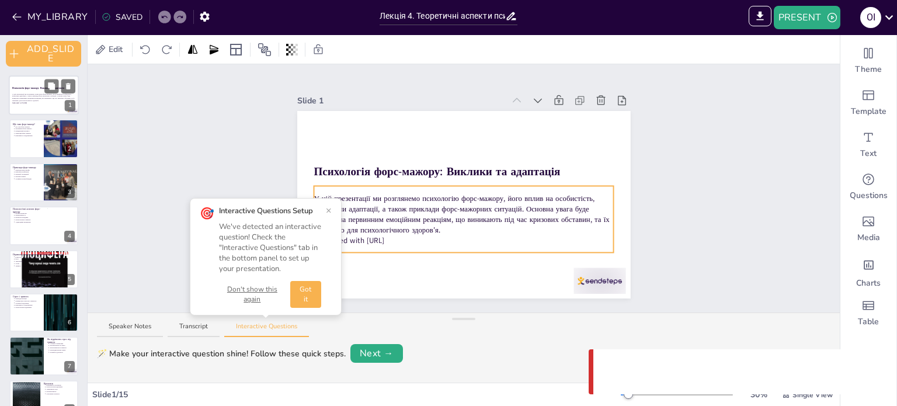
click at [37, 91] on div "У цій презентації ми розглянемо психологію форс-мажору, його вплив на особистіс…" at bounding box center [43, 98] width 63 height 14
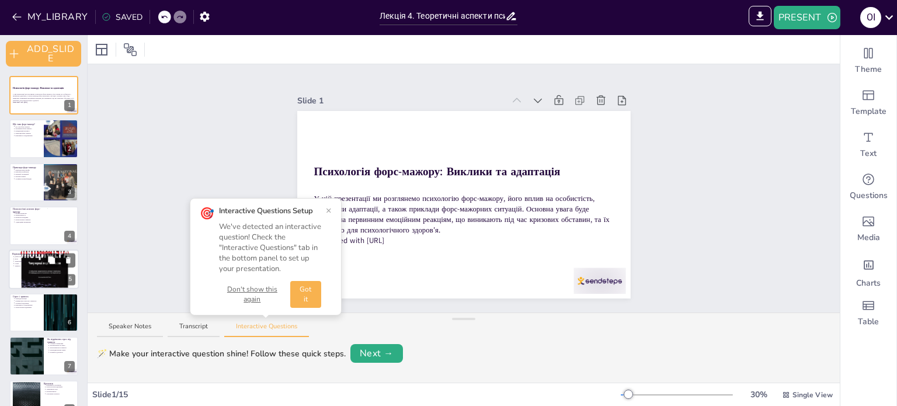
click at [33, 266] on div at bounding box center [44, 269] width 70 height 93
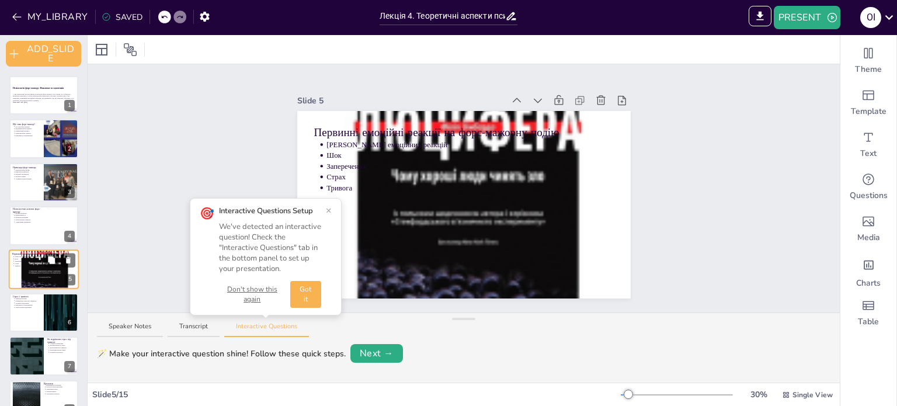
scroll to position [33, 0]
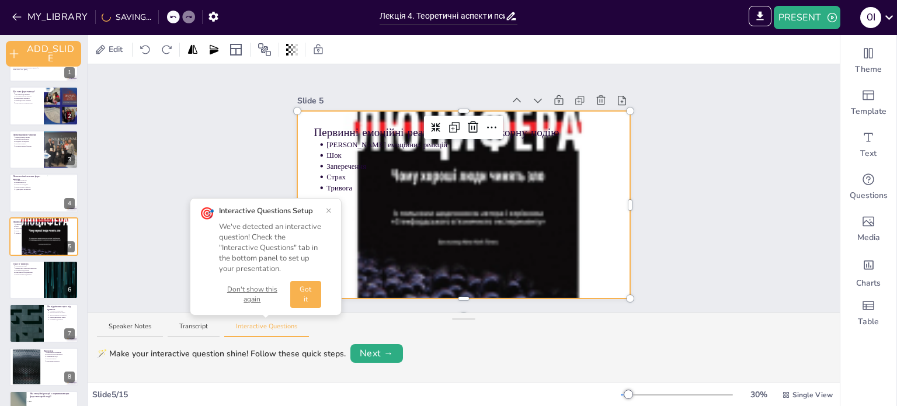
click at [576, 238] on div at bounding box center [464, 204] width 334 height 443
click at [531, 238] on div at bounding box center [464, 204] width 334 height 443
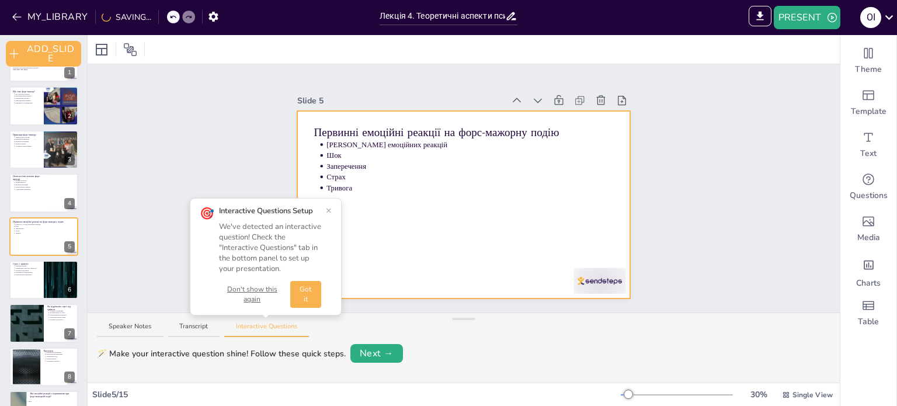
click at [466, 255] on div at bounding box center [464, 205] width 334 height 188
click at [33, 394] on p "Які емоційні реакції є первинними при форс-мажорній події?" at bounding box center [53, 394] width 46 height 6
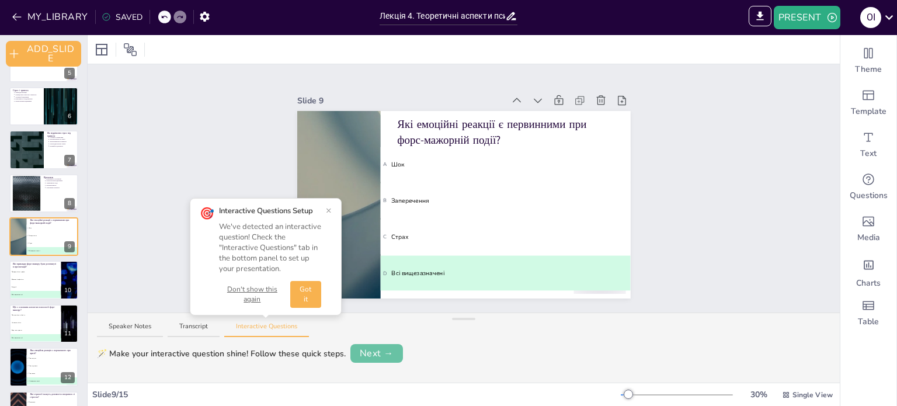
click at [376, 352] on button "Next →" at bounding box center [376, 353] width 53 height 19
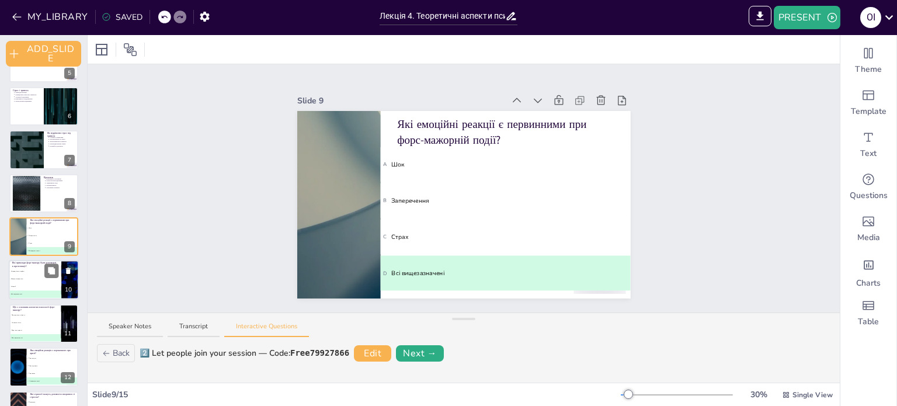
click at [46, 277] on div at bounding box center [59, 271] width 31 height 14
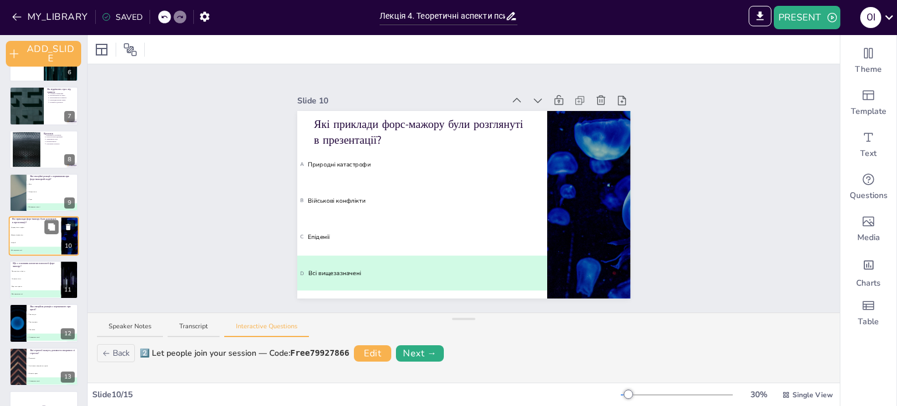
click at [72, 221] on button at bounding box center [68, 227] width 14 height 14
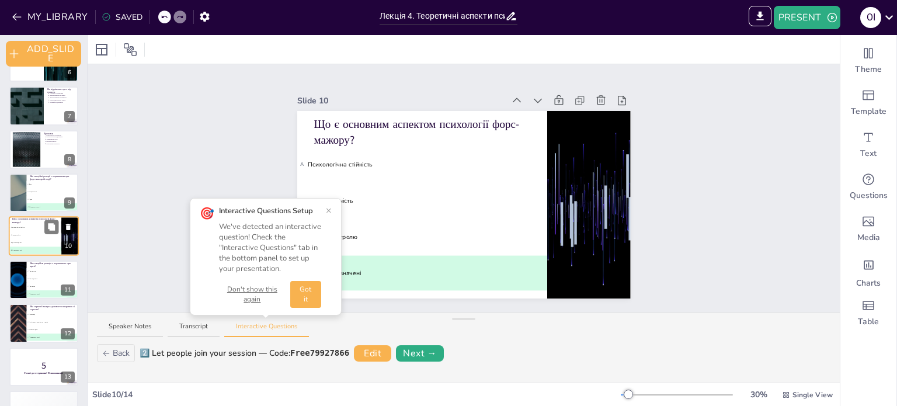
click at [72, 225] on icon at bounding box center [68, 227] width 8 height 8
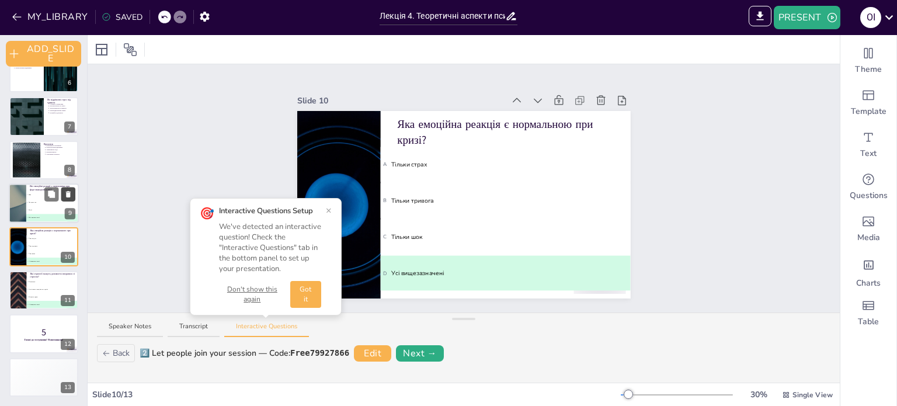
click at [67, 188] on button at bounding box center [68, 194] width 14 height 14
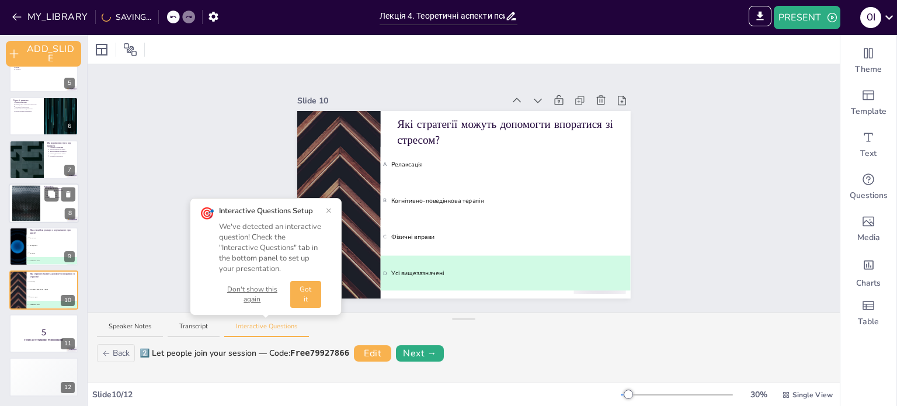
click at [35, 210] on div at bounding box center [26, 203] width 63 height 36
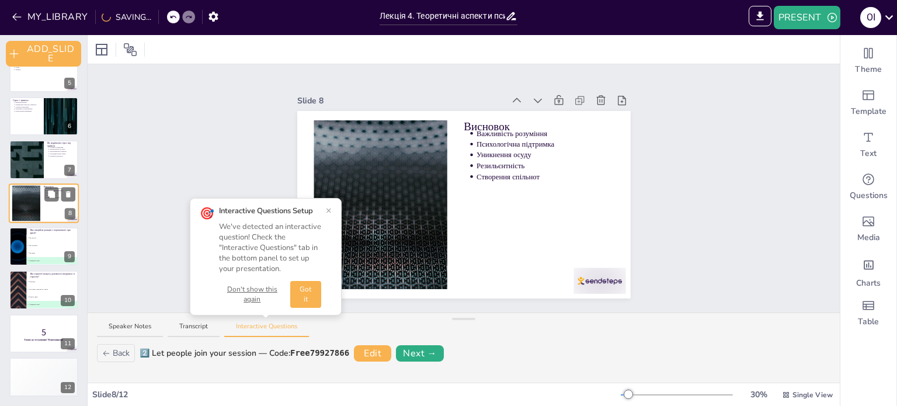
scroll to position [163, 0]
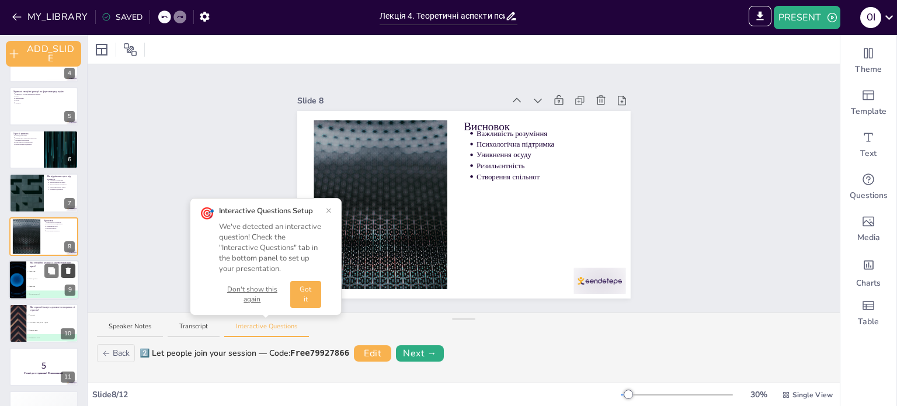
click at [65, 268] on icon at bounding box center [68, 271] width 8 height 8
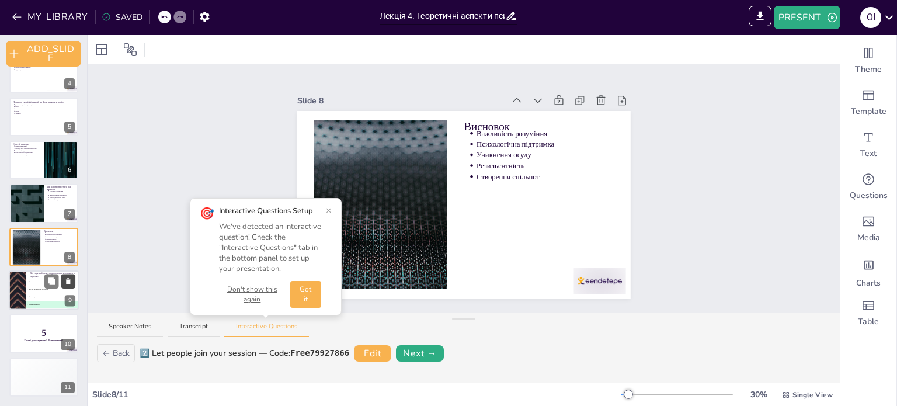
scroll to position [152, 0]
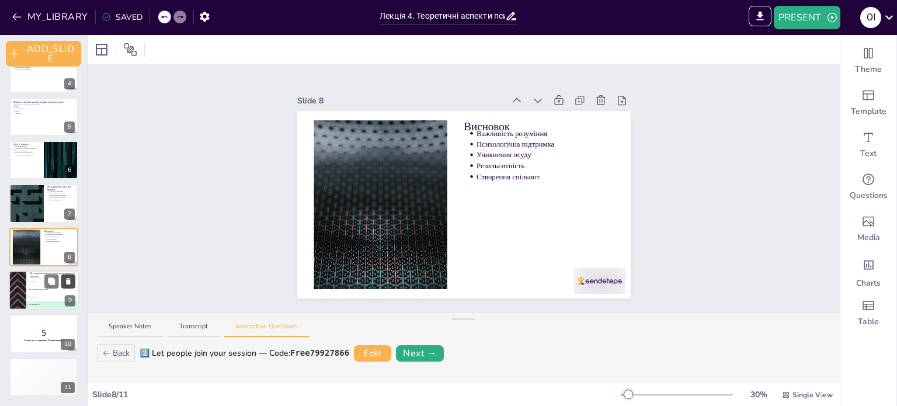
click at [65, 277] on icon at bounding box center [68, 281] width 8 height 8
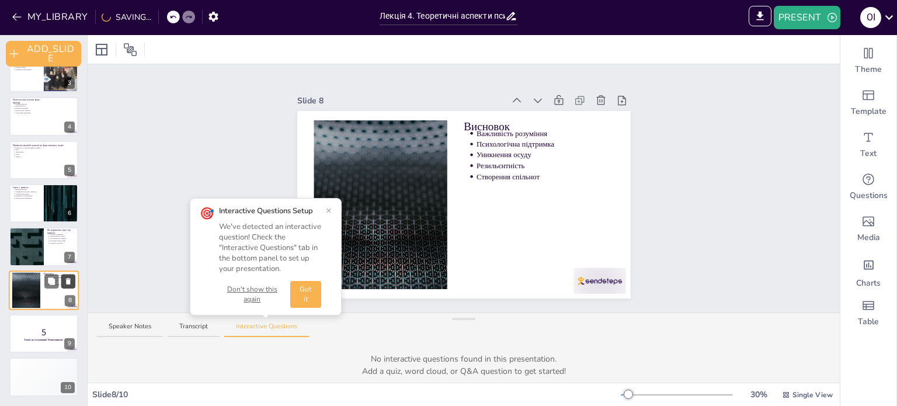
click at [67, 278] on icon at bounding box center [68, 281] width 5 height 6
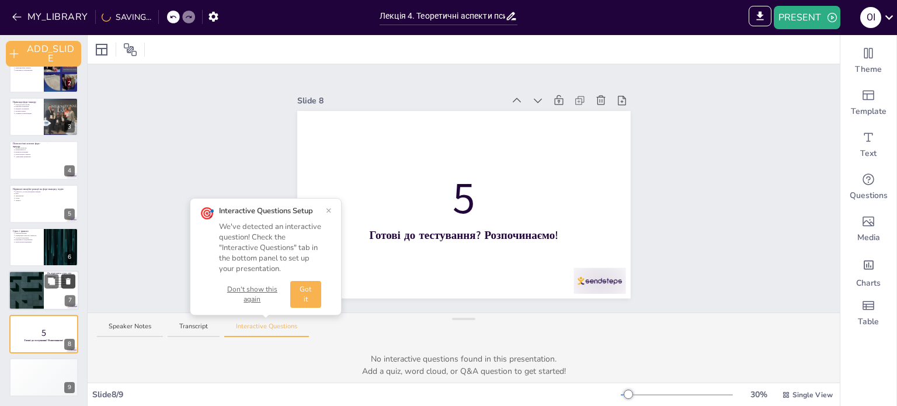
click at [68, 281] on icon at bounding box center [68, 282] width 5 height 6
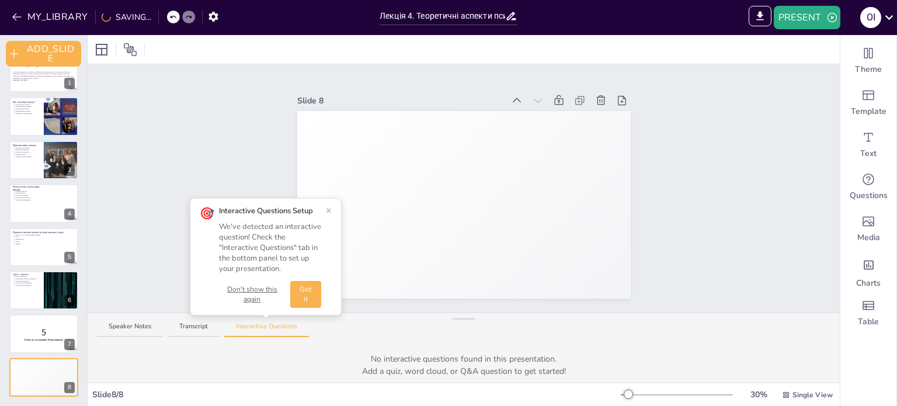
scroll to position [22, 0]
click at [31, 332] on p "5" at bounding box center [43, 332] width 63 height 13
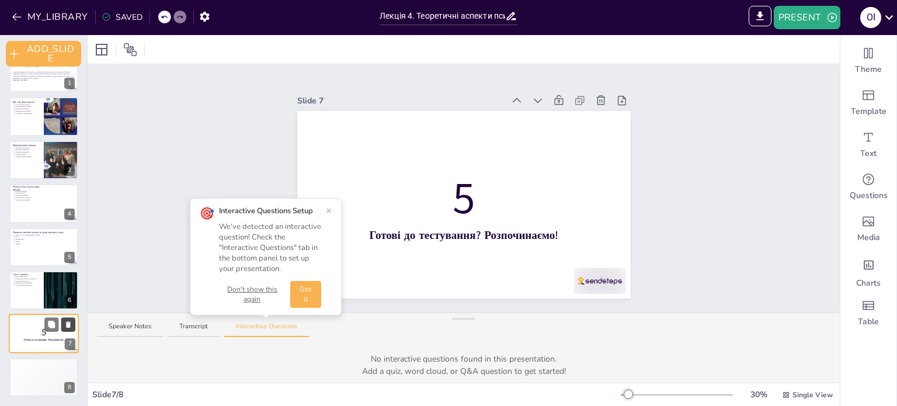
click at [72, 324] on button at bounding box center [68, 325] width 14 height 14
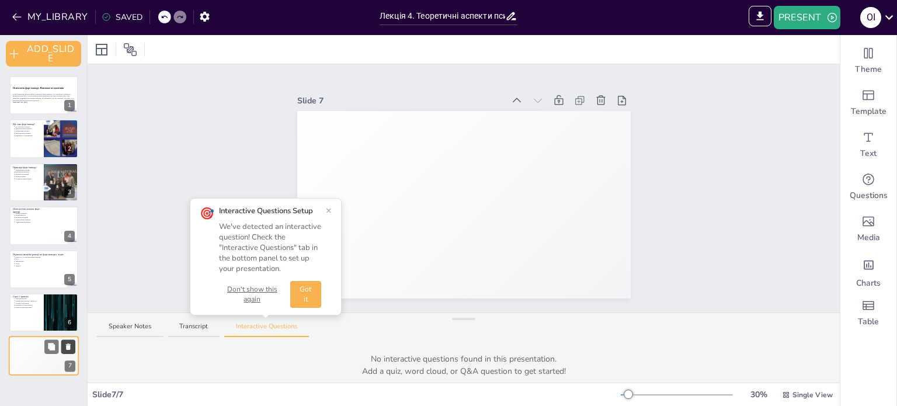
scroll to position [0, 0]
click at [68, 303] on icon at bounding box center [68, 303] width 5 height 6
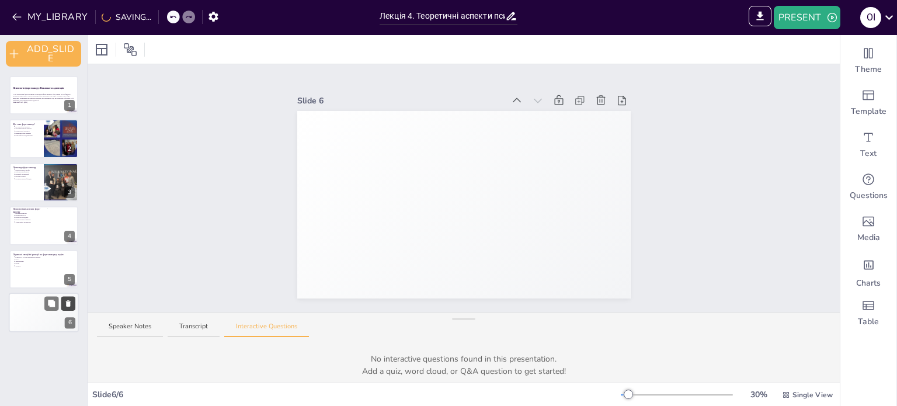
click at [70, 304] on icon at bounding box center [68, 303] width 8 height 8
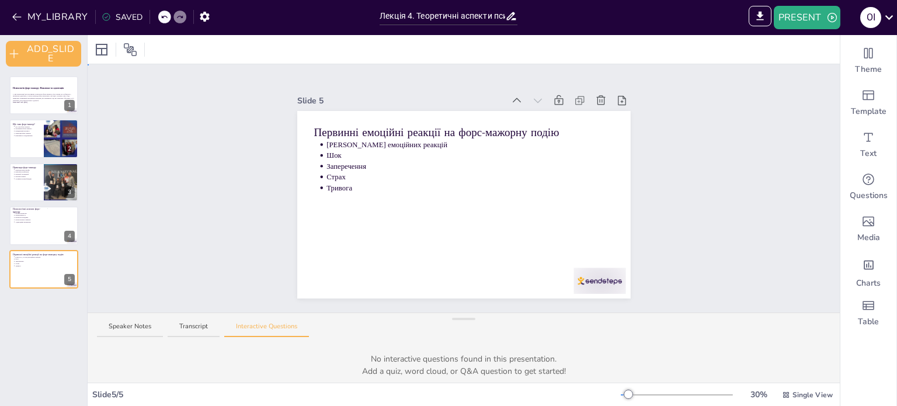
click at [668, 254] on div "Slide 1 Психологія форс-мажору: Виклики та адаптація У цій презентації ми розгл…" at bounding box center [464, 188] width 752 height 248
